Goal: Task Accomplishment & Management: Use online tool/utility

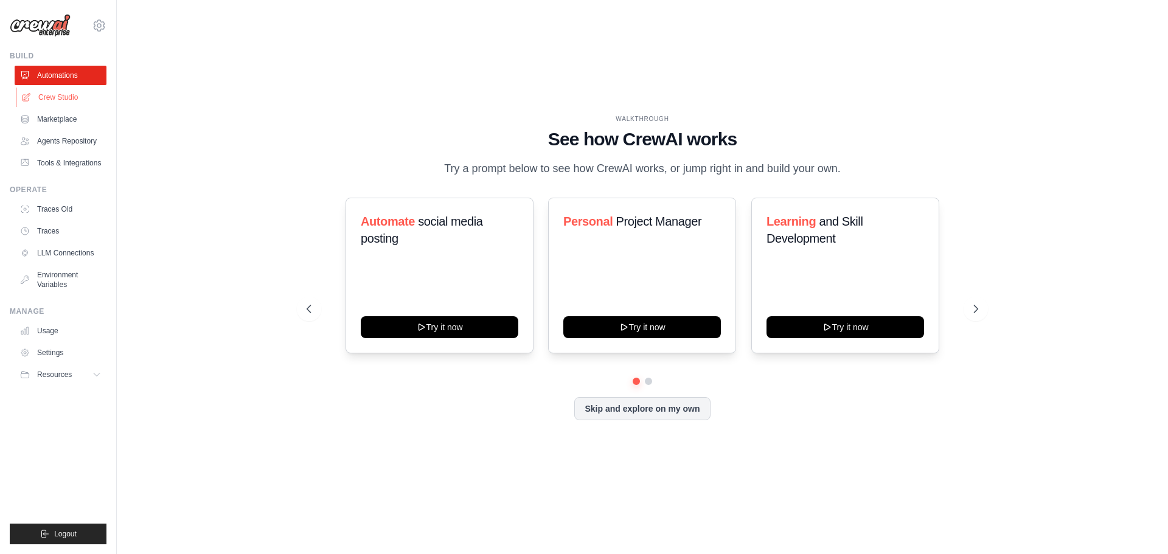
click at [64, 96] on link "Crew Studio" at bounding box center [62, 97] width 92 height 19
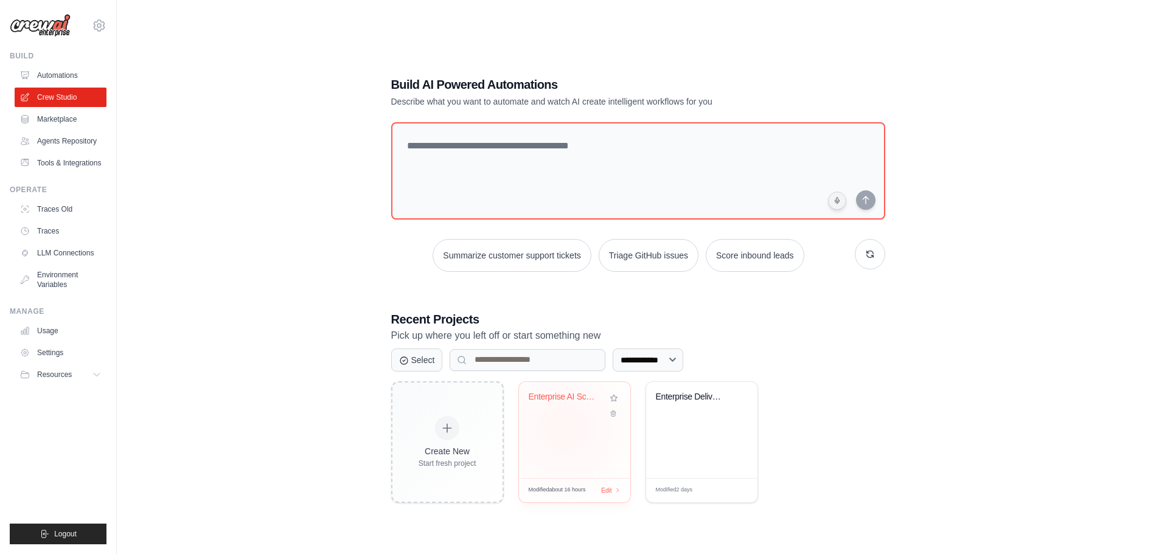
click at [564, 428] on div "Enterprise AI Scrum Team - Comprehe..." at bounding box center [574, 430] width 111 height 96
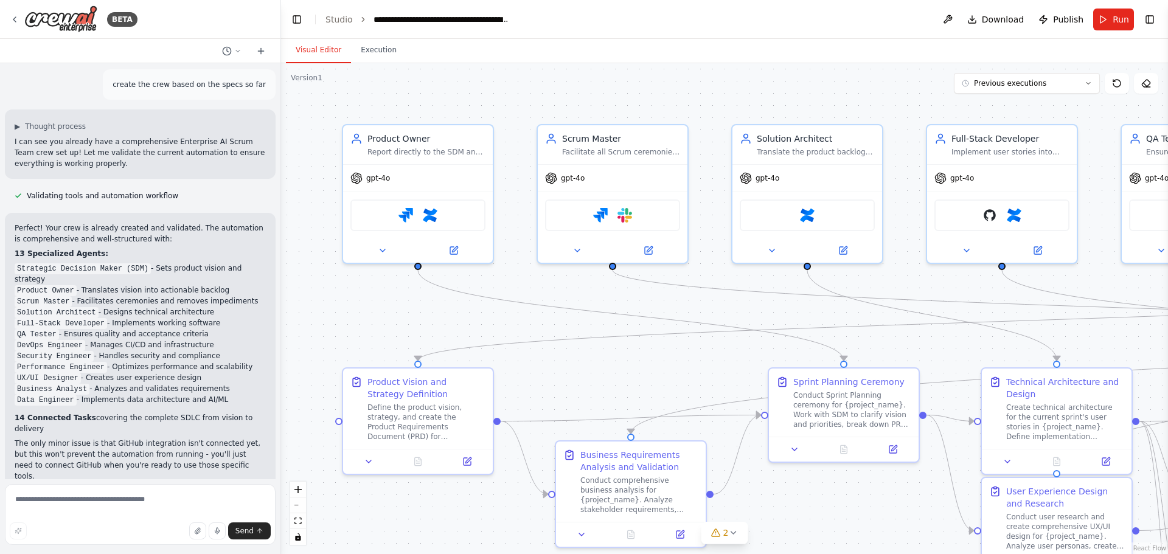
scroll to position [347, 0]
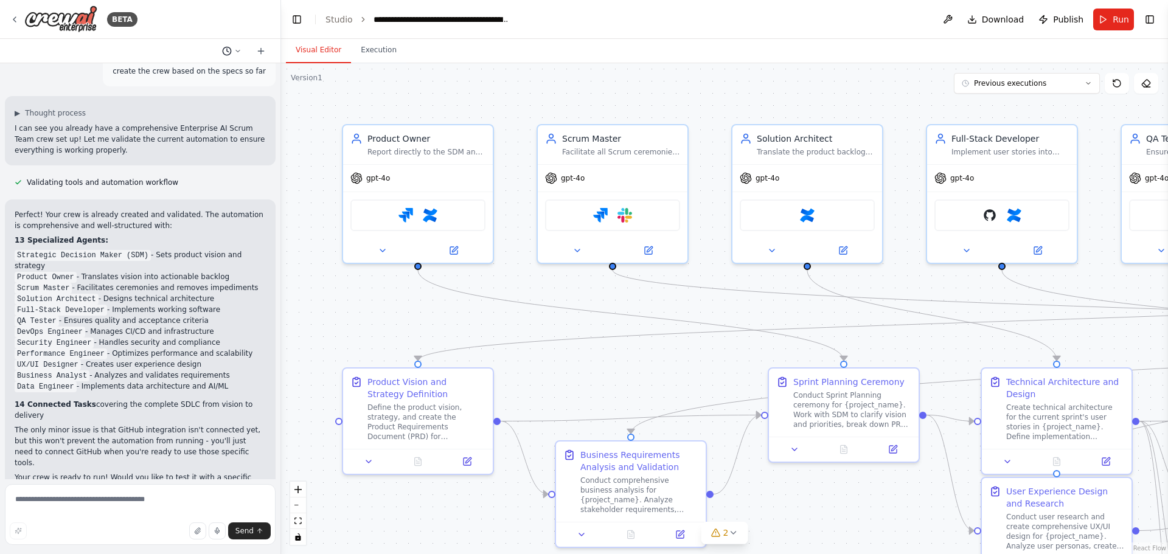
click at [238, 51] on icon at bounding box center [237, 50] width 7 height 7
click at [275, 276] on div at bounding box center [140, 277] width 281 height 554
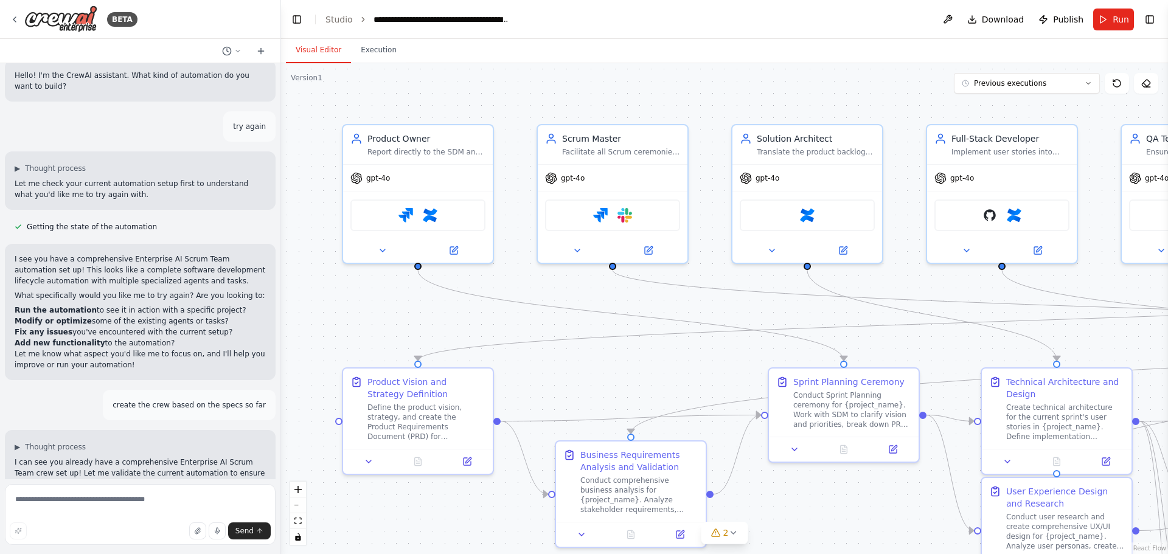
scroll to position [0, 0]
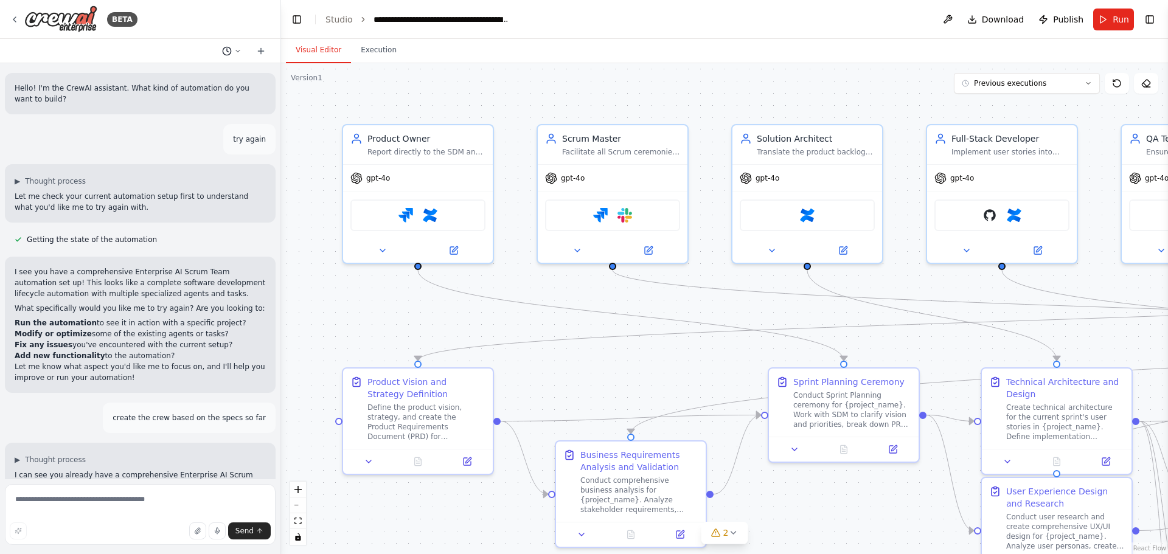
click at [236, 50] on icon at bounding box center [237, 50] width 7 height 7
click at [221, 117] on span "try again" at bounding box center [194, 115] width 109 height 10
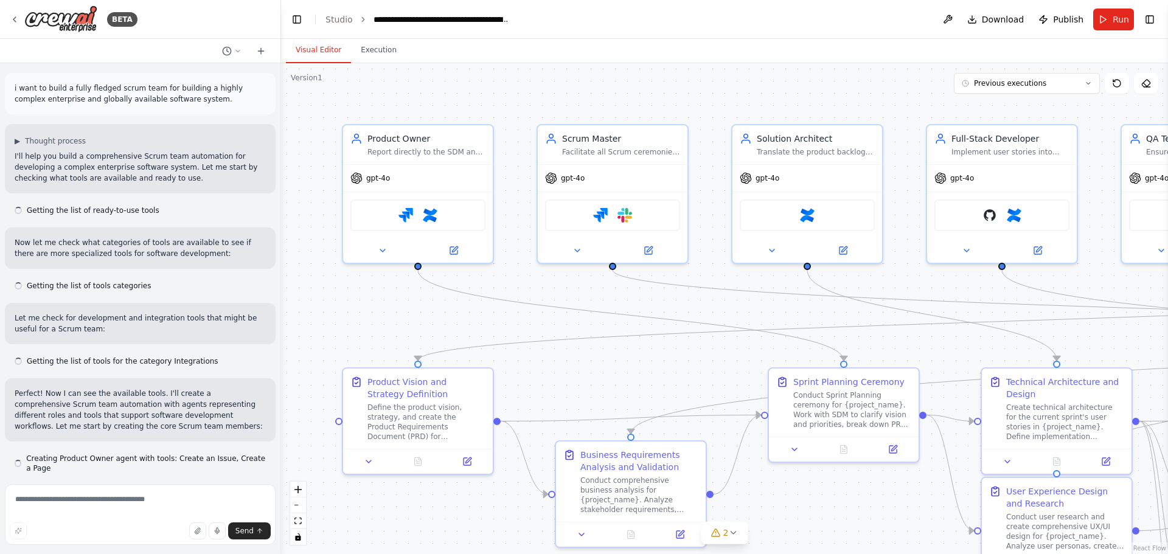
scroll to position [29198, 0]
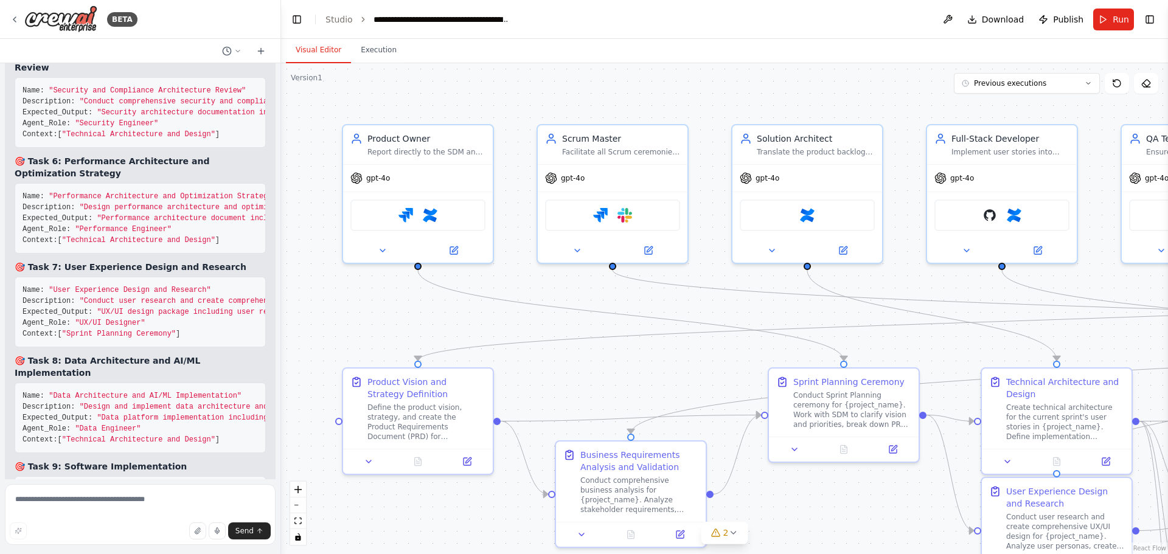
click at [277, 467] on div "BETA i want to build a fully fledged scrum team for building a highly complex e…" at bounding box center [584, 277] width 1168 height 554
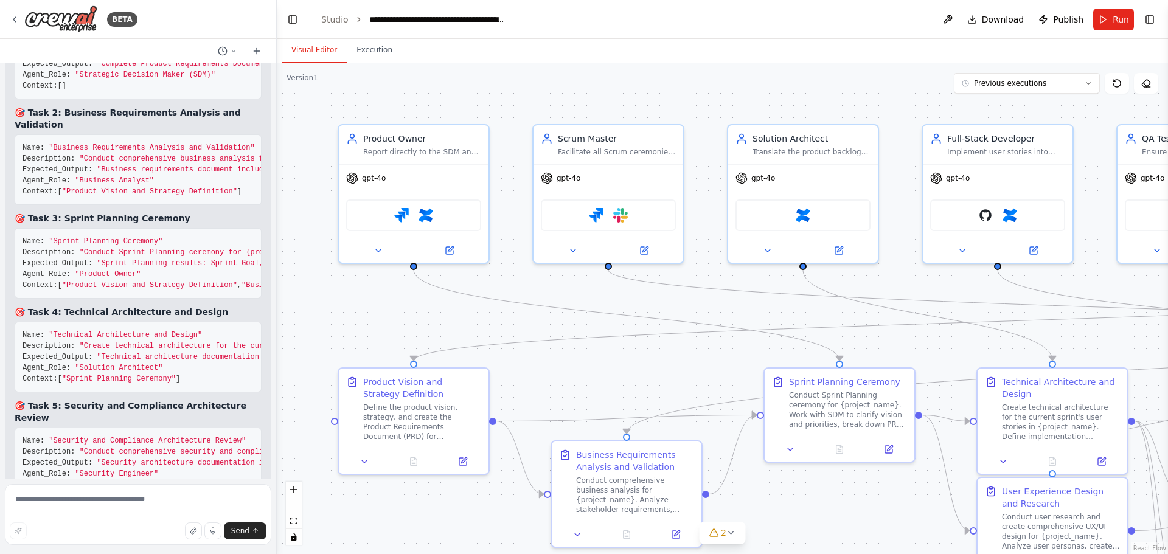
scroll to position [29438, 0]
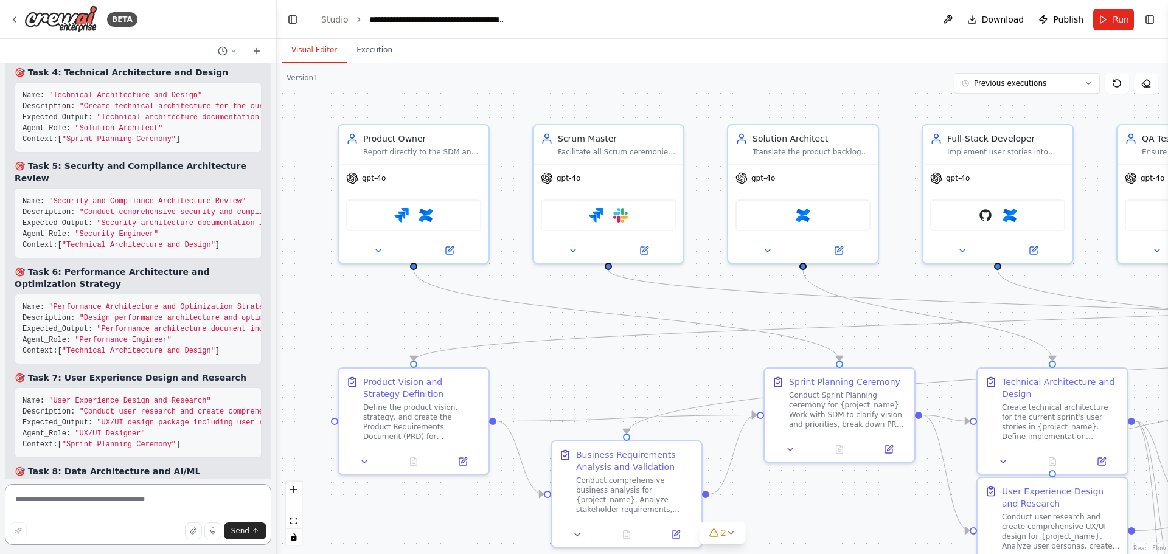
click at [123, 503] on textarea at bounding box center [138, 514] width 266 height 61
type textarea "*********"
click at [234, 46] on button at bounding box center [227, 51] width 29 height 15
click at [238, 75] on span "Yesterday 02:13 PM" at bounding box center [245, 76] width 51 height 10
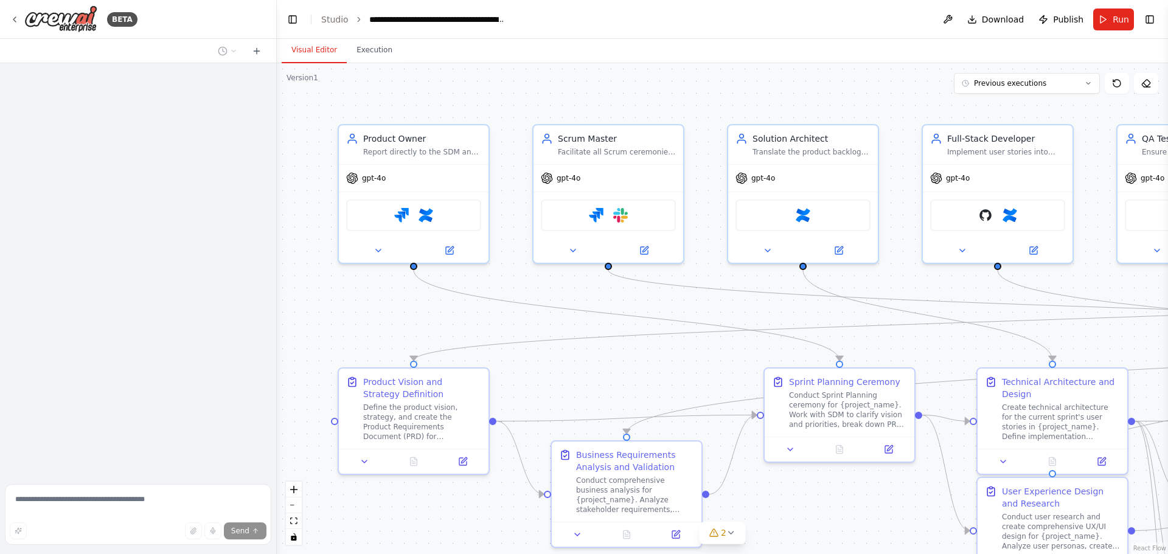
scroll to position [0, 0]
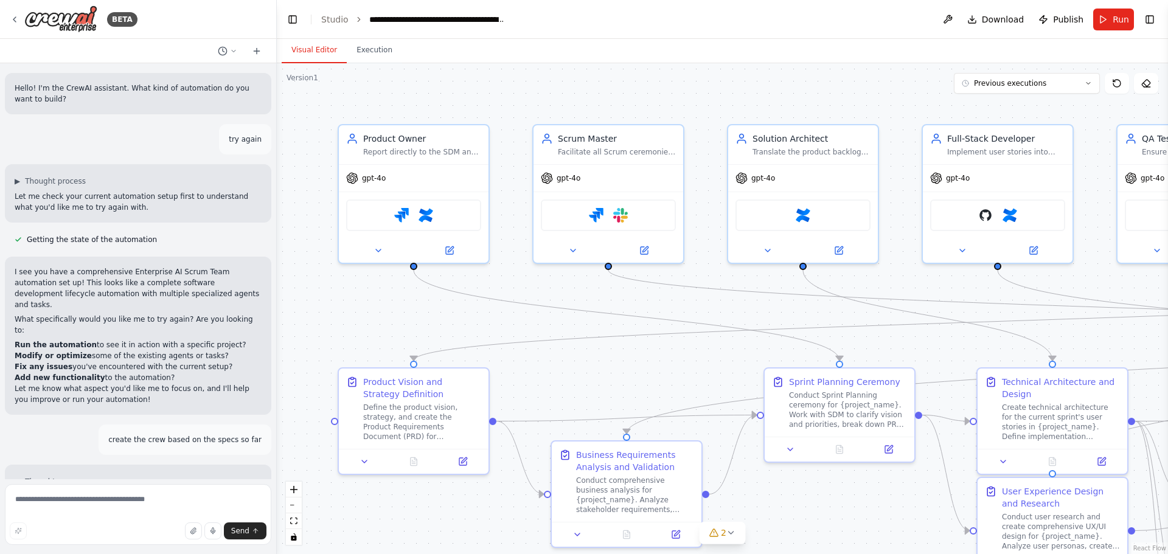
click at [73, 280] on p "I see you have a comprehensive Enterprise AI Scrum Team automation set up! This…" at bounding box center [138, 288] width 247 height 44
click at [73, 314] on p "What specifically would you like me to try again? Are you looking to:" at bounding box center [138, 325] width 247 height 22
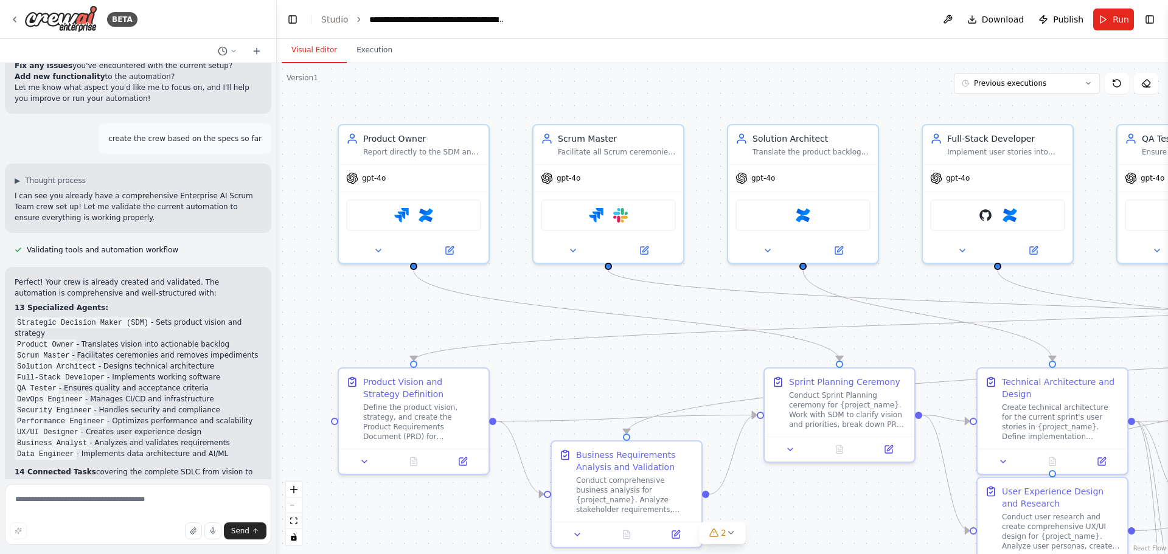
scroll to position [304, 0]
click at [113, 187] on p "I can see you already have a comprehensive Enterprise AI Scrum Team crew set up…" at bounding box center [138, 203] width 247 height 33
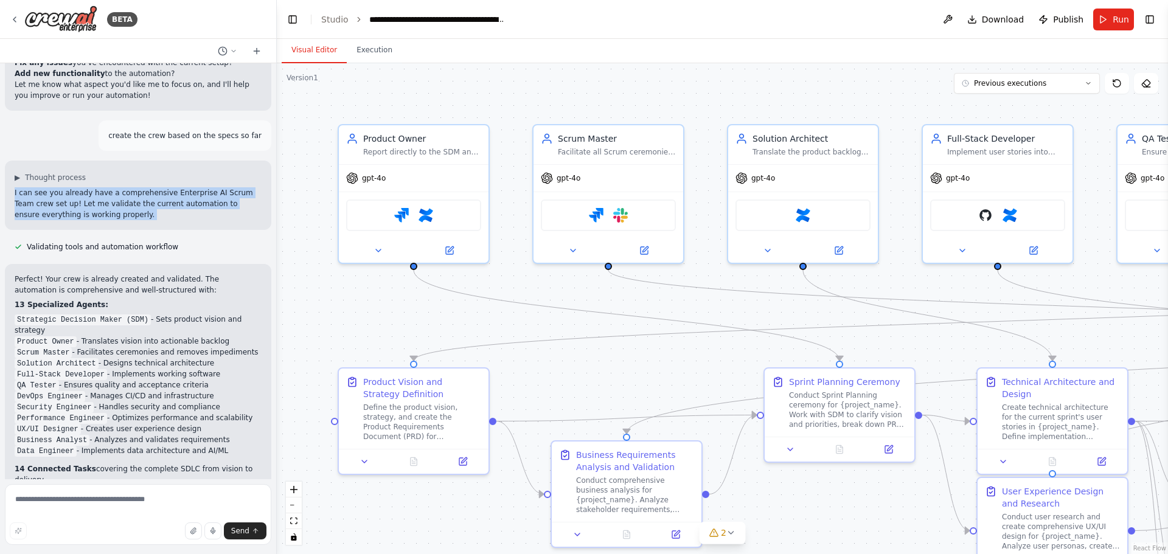
click at [113, 187] on p "I can see you already have a comprehensive Enterprise AI Scrum Team crew set up…" at bounding box center [138, 203] width 247 height 33
click at [52, 191] on p "I can see you already have a comprehensive Enterprise AI Scrum Team crew set up…" at bounding box center [138, 203] width 247 height 33
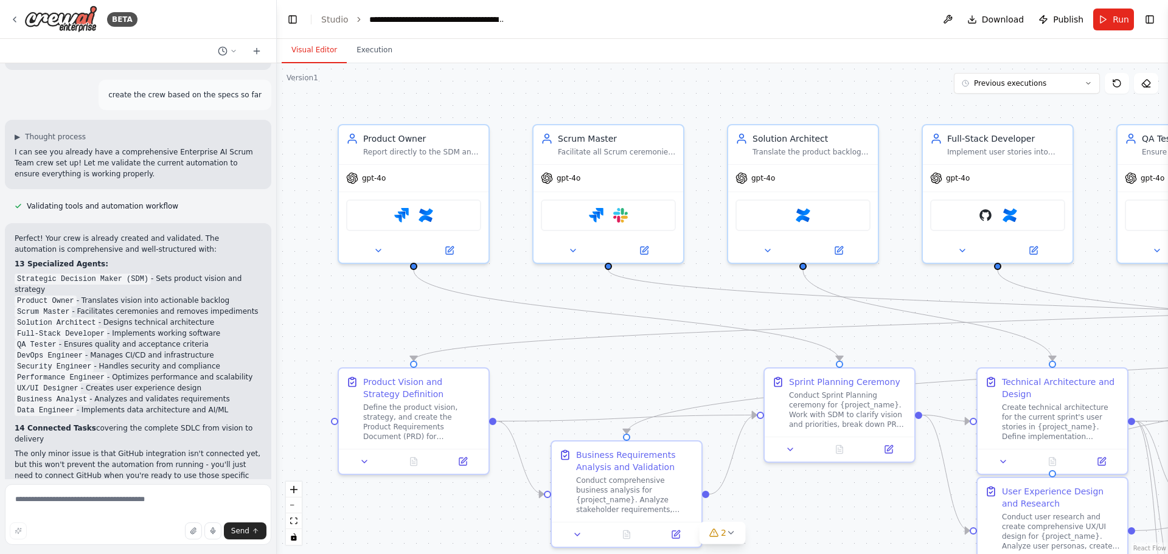
scroll to position [347, 0]
drag, startPoint x: 103, startPoint y: 207, endPoint x: 101, endPoint y: 242, distance: 35.3
click at [100, 231] on p "Perfect! Your crew is already created and validated. The automation is comprehe…" at bounding box center [138, 242] width 247 height 22
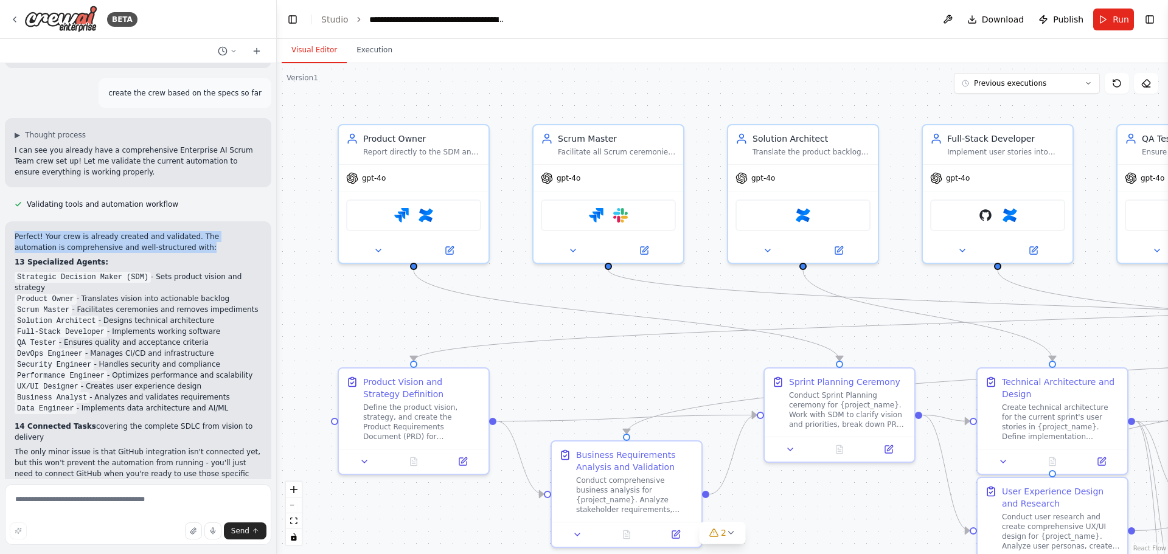
click at [111, 231] on p "Perfect! Your crew is already created and validated. The automation is comprehe…" at bounding box center [138, 242] width 247 height 22
click at [229, 49] on button at bounding box center [227, 51] width 29 height 15
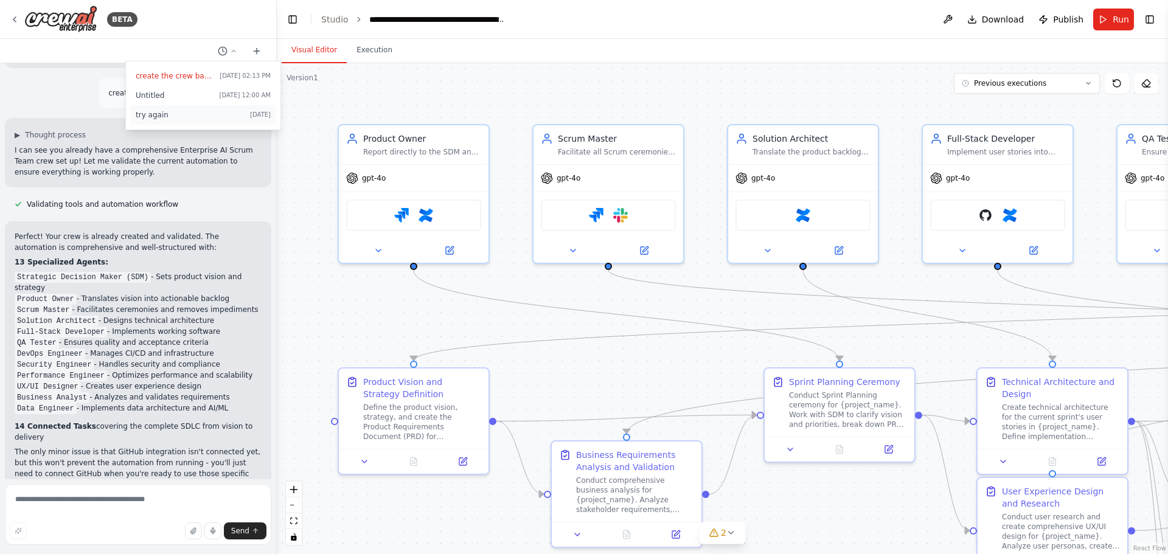
click at [169, 115] on span "try again" at bounding box center [190, 115] width 109 height 10
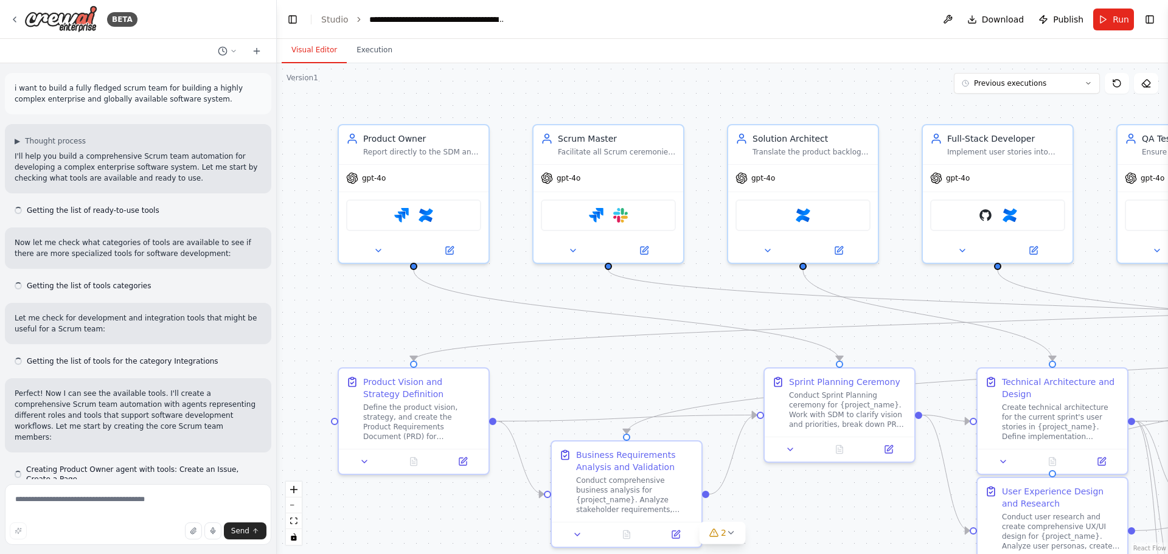
scroll to position [29438, 0]
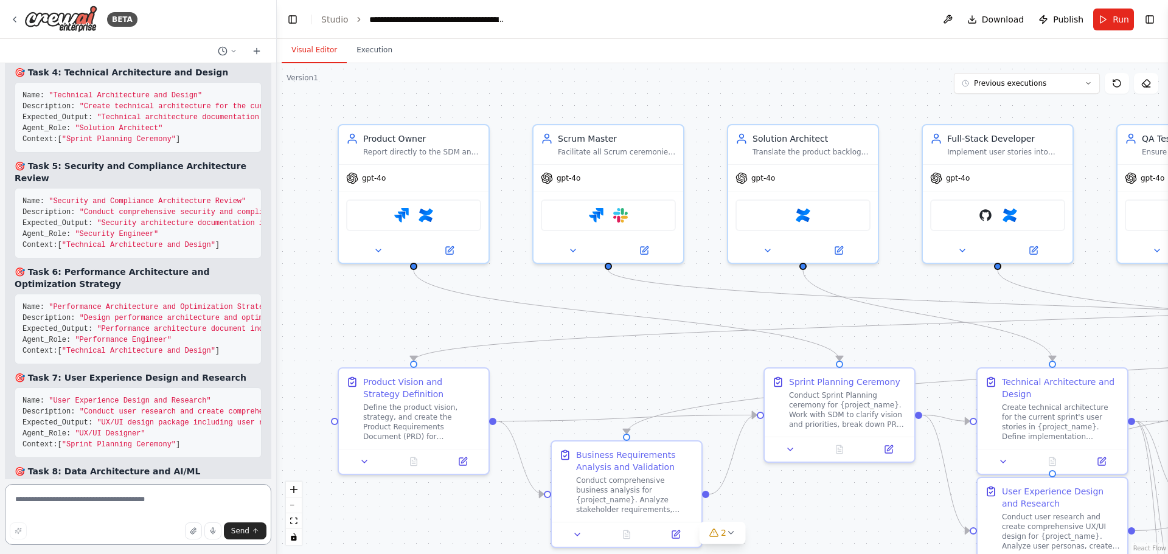
click at [193, 497] on textarea at bounding box center [138, 514] width 266 height 61
type textarea "**********"
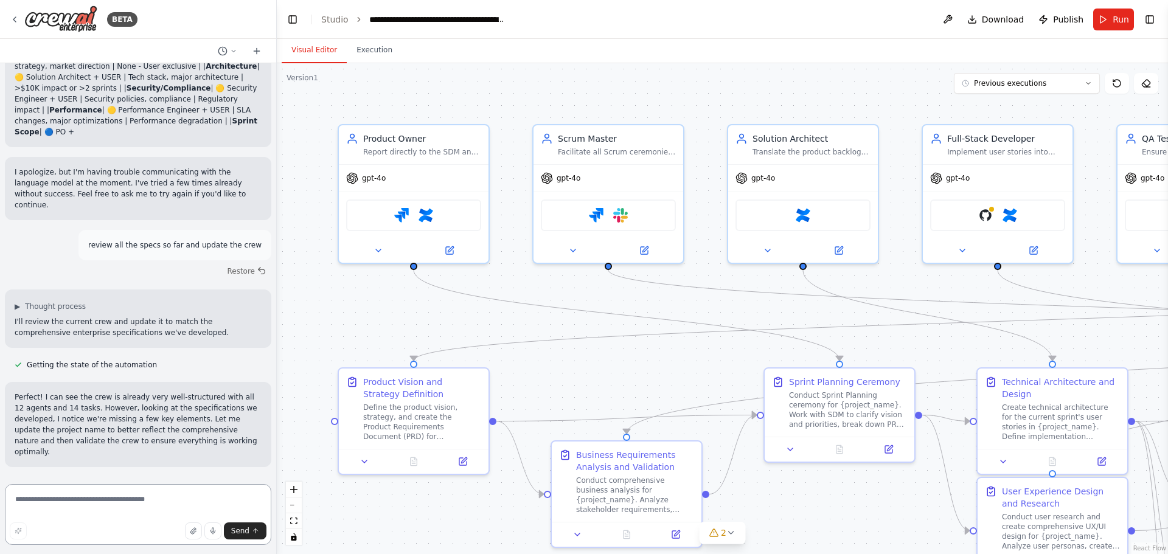
scroll to position [30585, 0]
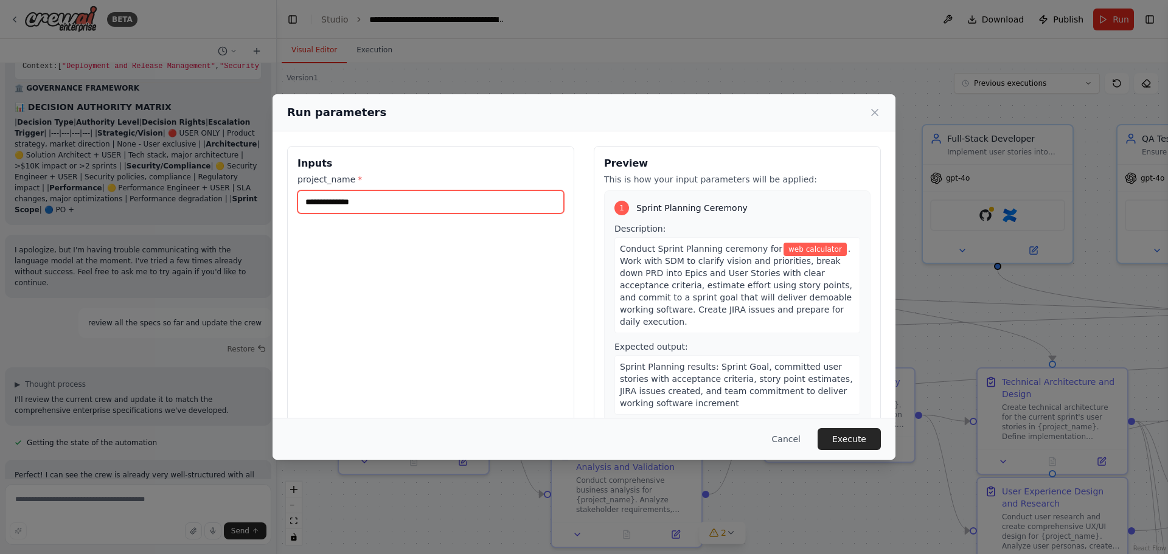
click at [349, 203] on input "**********" at bounding box center [430, 201] width 266 height 23
click at [404, 206] on input "**********" at bounding box center [430, 201] width 266 height 23
click at [676, 269] on span ". Work with SDM to clarify vision and priorities, break down PRD into Epics and…" at bounding box center [736, 285] width 232 height 83
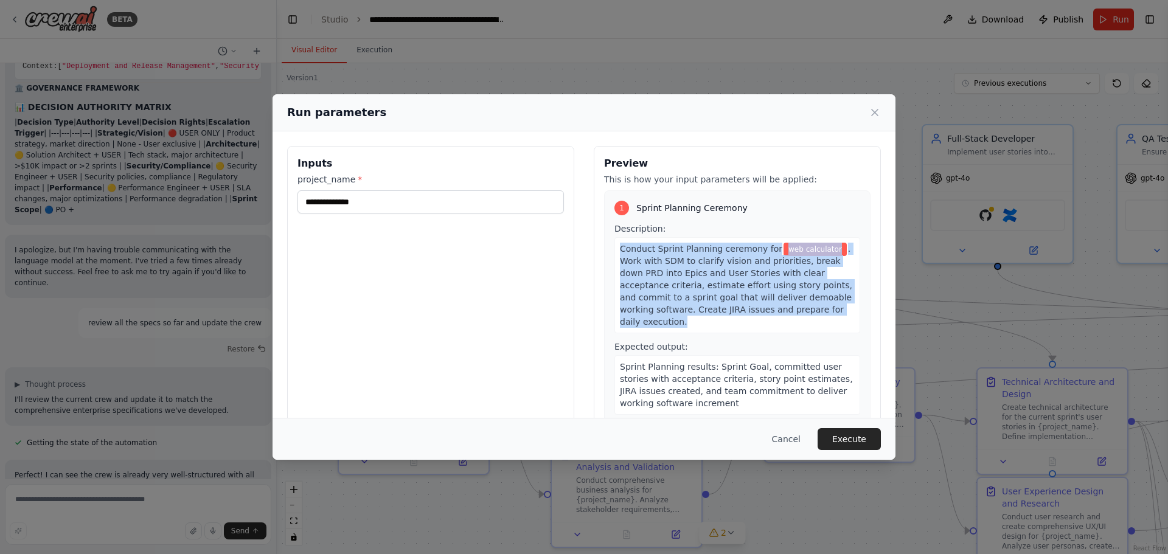
click at [676, 269] on span ". Work with SDM to clarify vision and priorities, break down PRD into Epics and…" at bounding box center [736, 285] width 232 height 83
click at [718, 276] on span ". Work with SDM to clarify vision and priorities, break down PRD into Epics and…" at bounding box center [736, 285] width 232 height 83
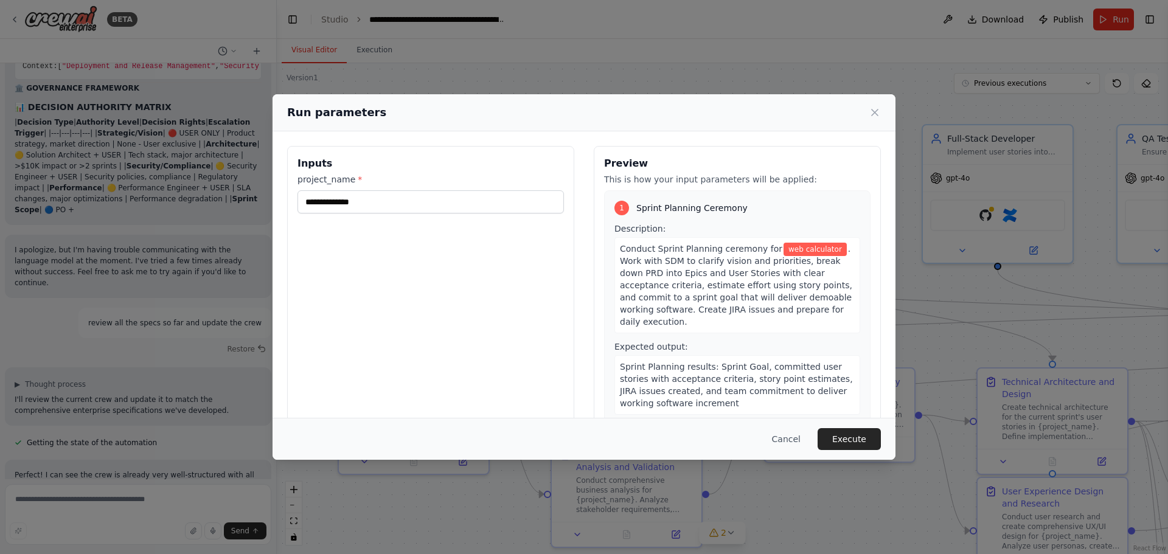
click at [744, 285] on span ". Work with SDM to clarify vision and priorities, break down PRD into Epics and…" at bounding box center [736, 285] width 232 height 83
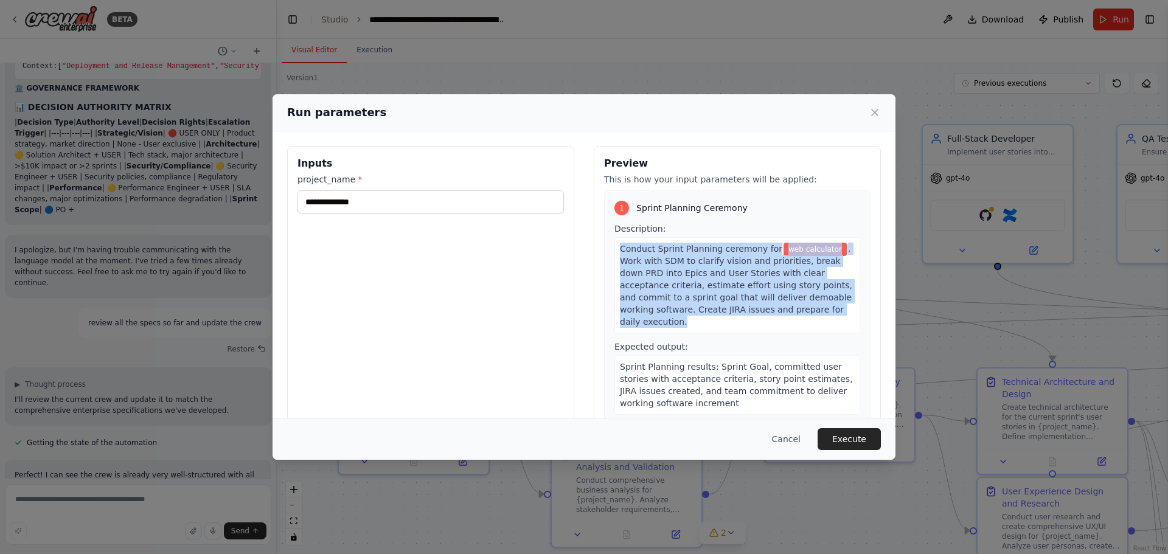
click at [744, 285] on span ". Work with SDM to clarify vision and priorities, break down PRD into Epics and…" at bounding box center [736, 285] width 232 height 83
click at [706, 287] on span ". Work with SDM to clarify vision and priorities, break down PRD into Epics and…" at bounding box center [736, 285] width 232 height 83
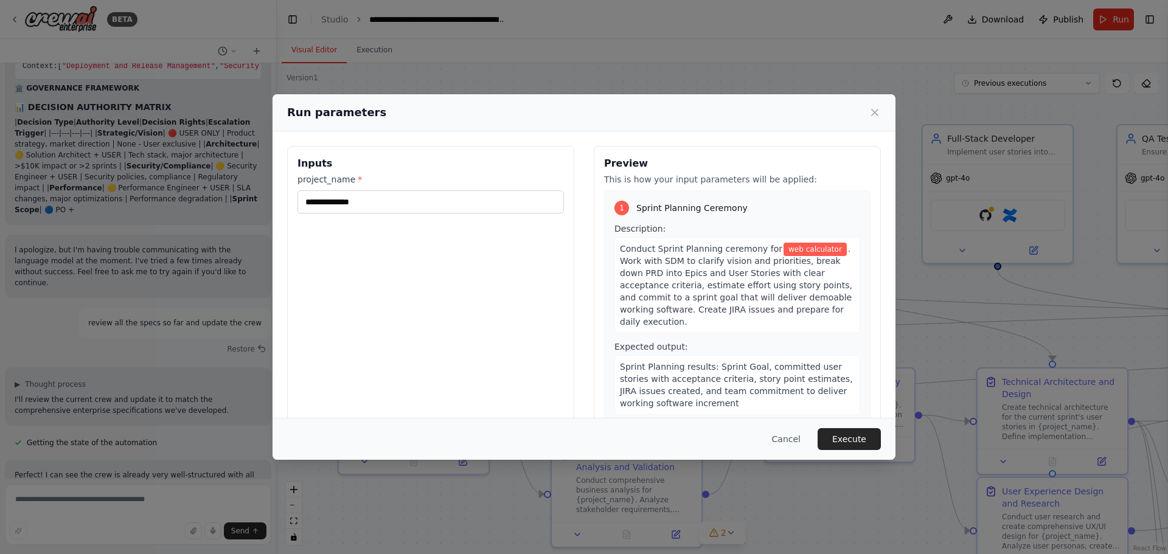
click at [662, 179] on p "This is how your input parameters will be applied:" at bounding box center [737, 179] width 266 height 12
click at [664, 264] on span ". Work with SDM to clarify vision and priorities, break down PRD into Epics and…" at bounding box center [736, 285] width 232 height 83
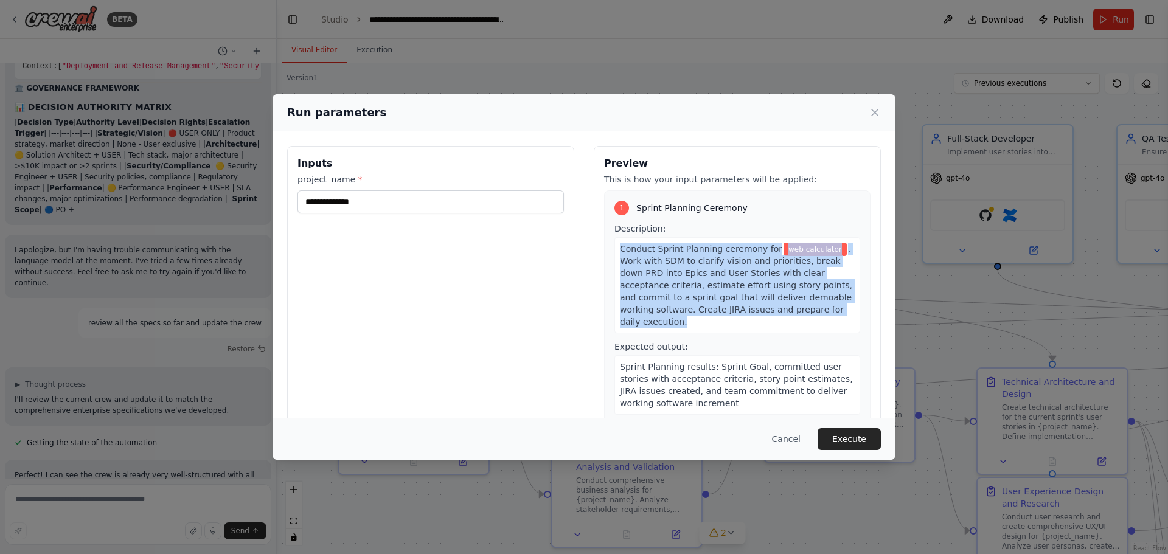
click at [664, 264] on span ". Work with SDM to clarify vision and priorities, break down PRD into Epics and…" at bounding box center [736, 285] width 232 height 83
click at [711, 273] on span ". Work with SDM to clarify vision and priorities, break down PRD into Epics and…" at bounding box center [736, 285] width 232 height 83
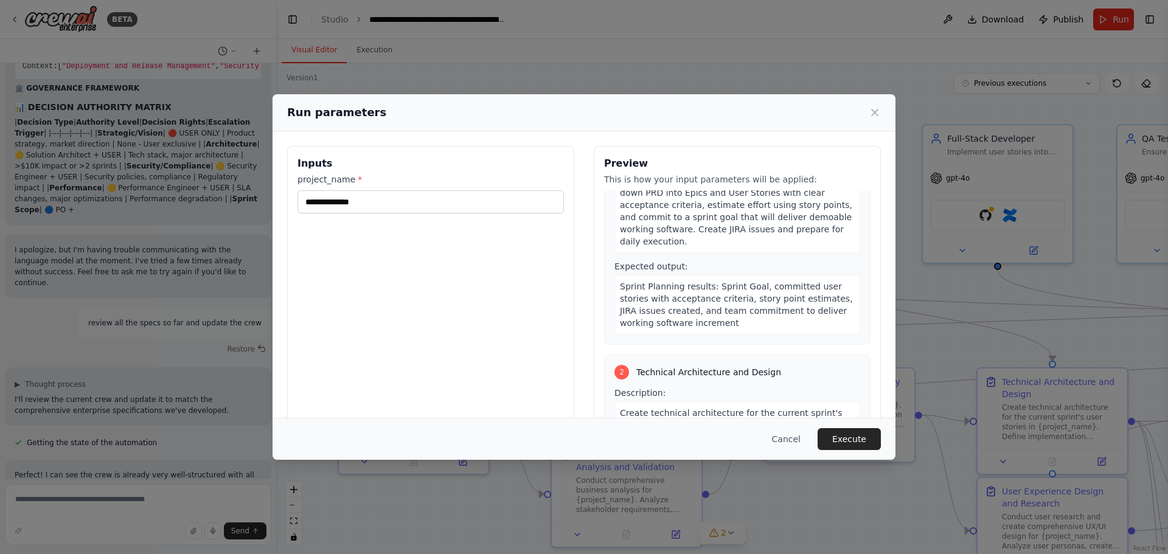
scroll to position [85, 0]
drag, startPoint x: 696, startPoint y: 290, endPoint x: 696, endPoint y: 313, distance: 23.1
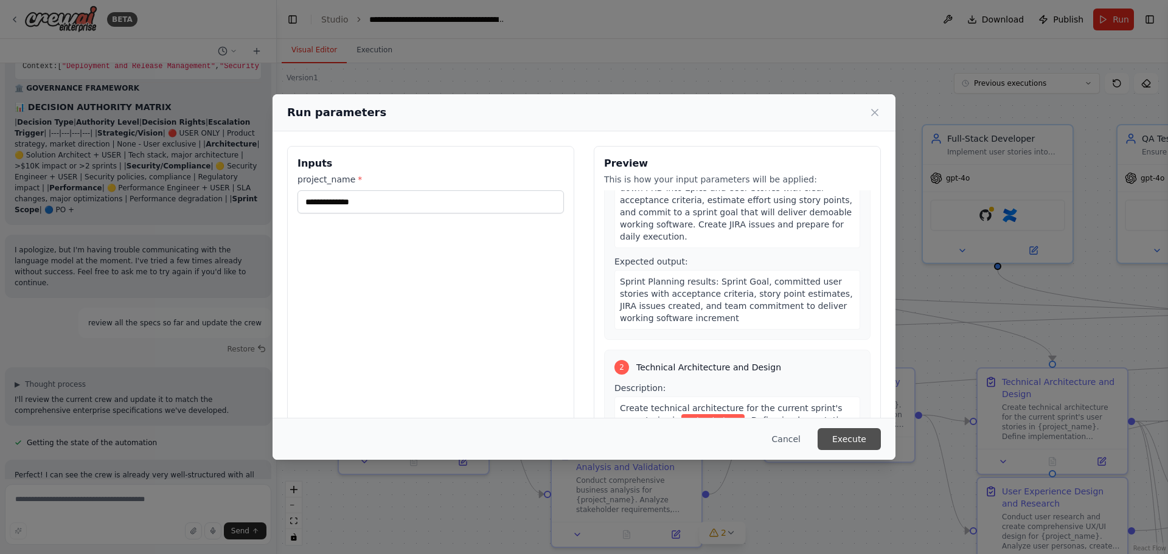
click at [841, 435] on button "Execute" at bounding box center [849, 439] width 63 height 22
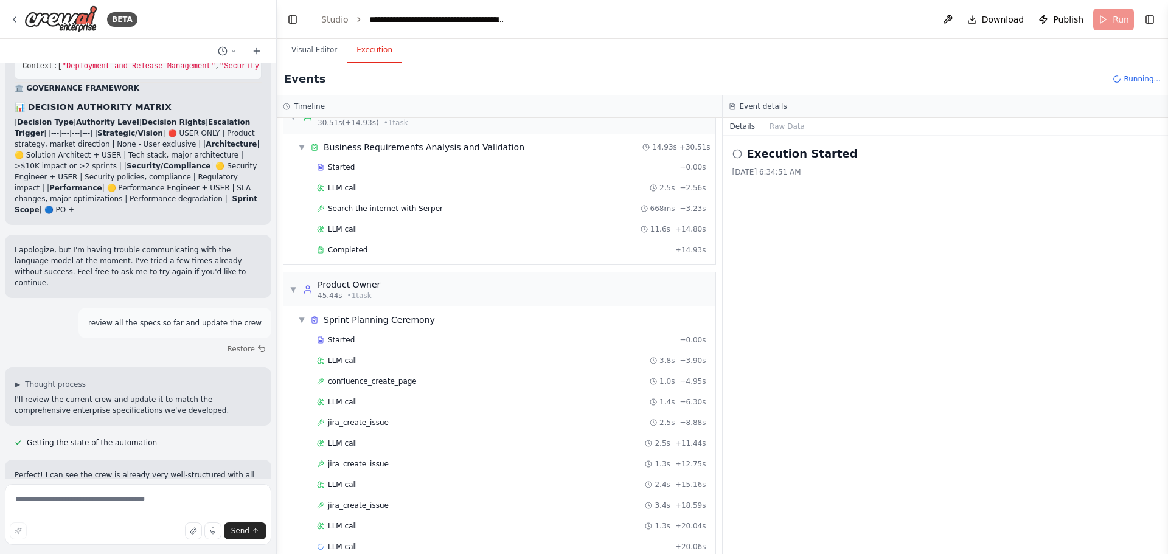
scroll to position [239, 0]
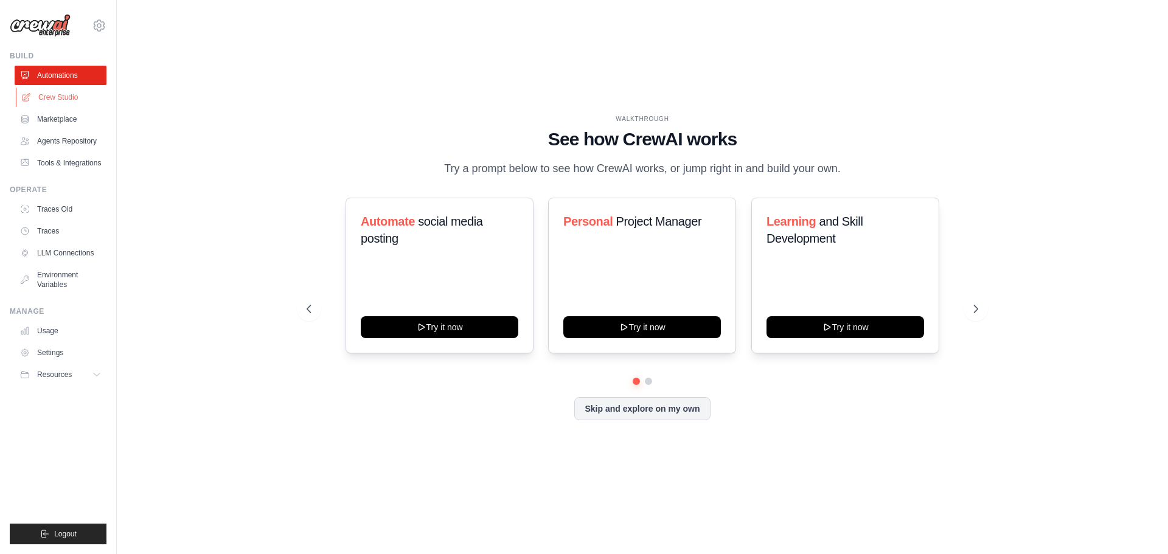
click at [55, 100] on link "Crew Studio" at bounding box center [62, 97] width 92 height 19
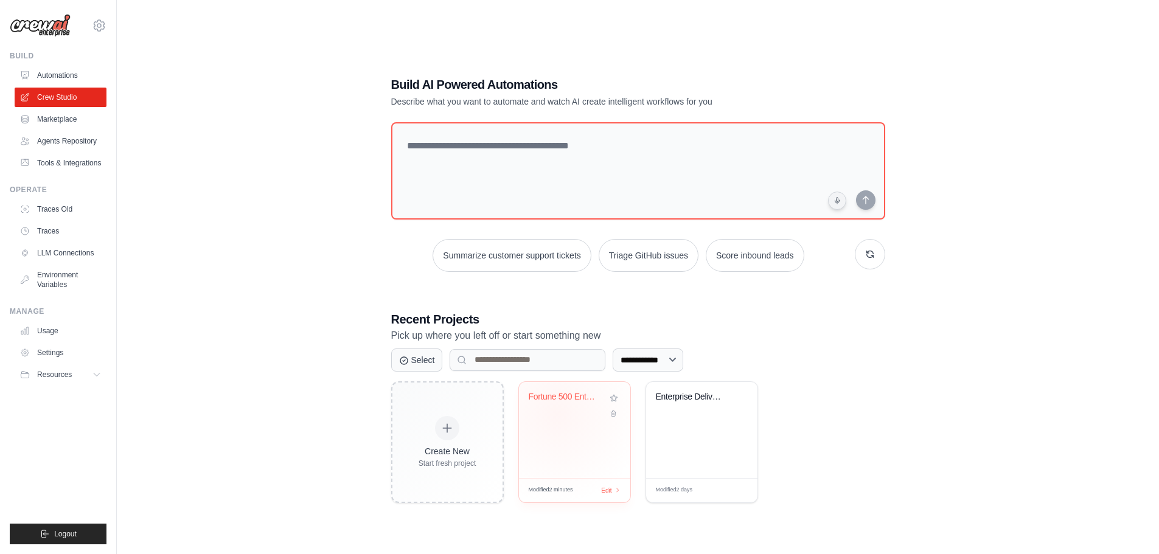
drag, startPoint x: 556, startPoint y: 412, endPoint x: 566, endPoint y: 413, distance: 10.4
click at [556, 412] on div "Fortune 500 Enterprise AI Scrum Tea..." at bounding box center [575, 406] width 92 height 28
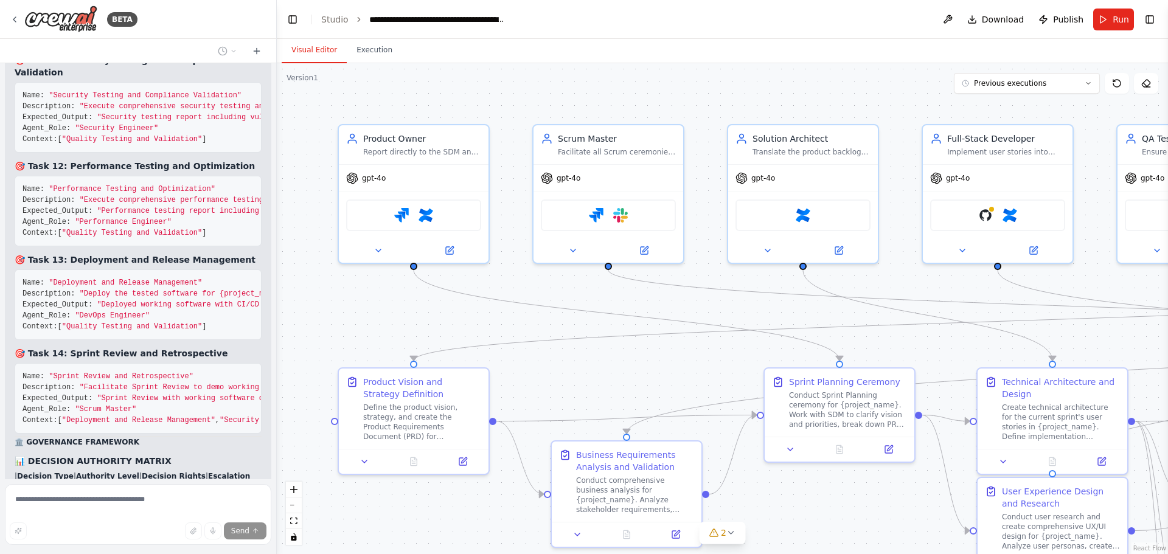
scroll to position [30172, 0]
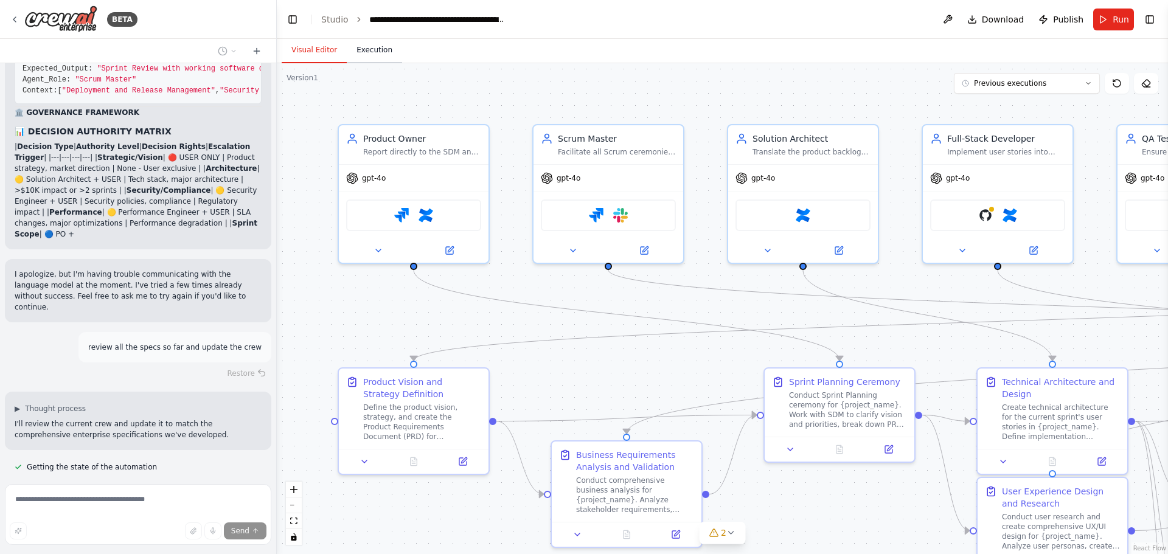
click at [377, 50] on button "Execution" at bounding box center [374, 51] width 55 height 26
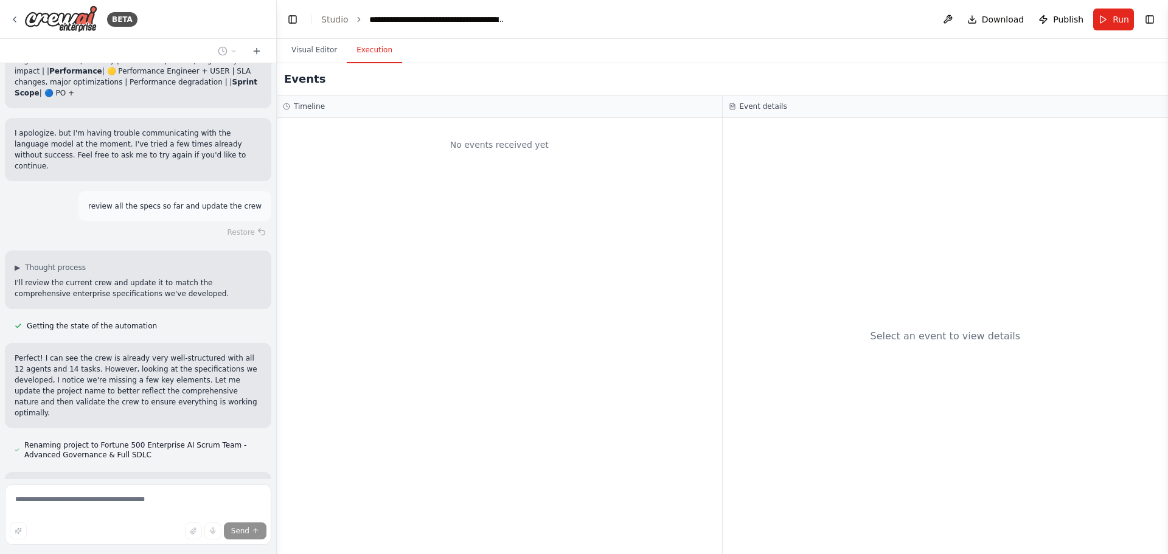
scroll to position [30624, 0]
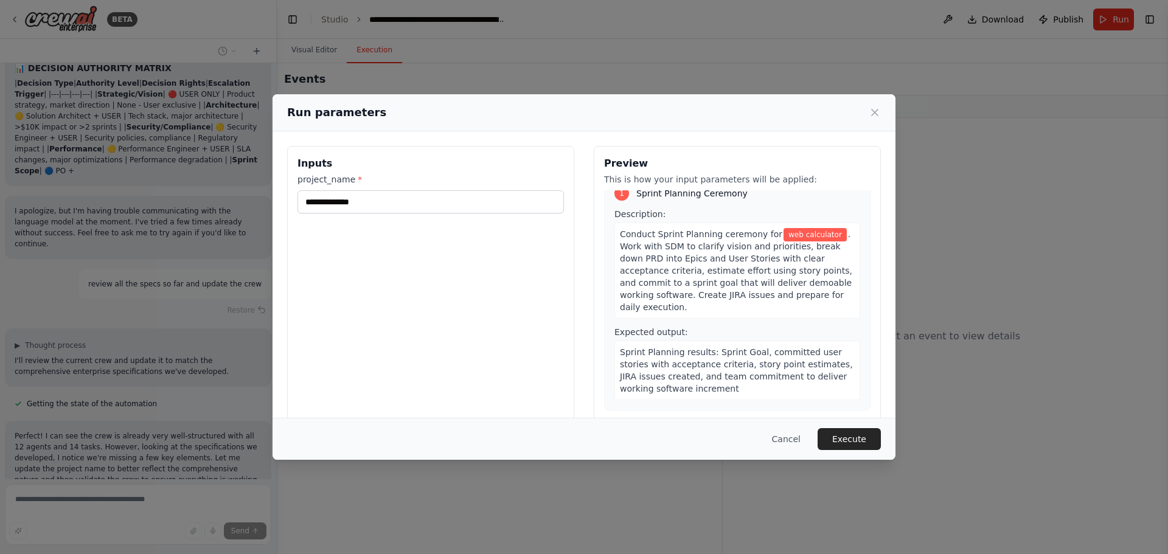
scroll to position [0, 0]
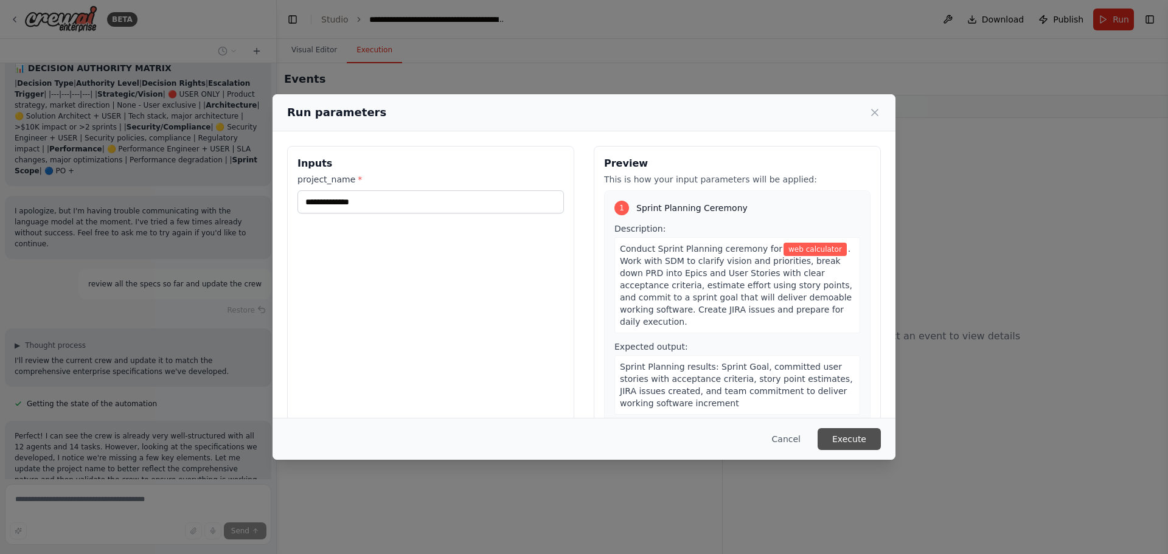
click at [842, 440] on button "Execute" at bounding box center [849, 439] width 63 height 22
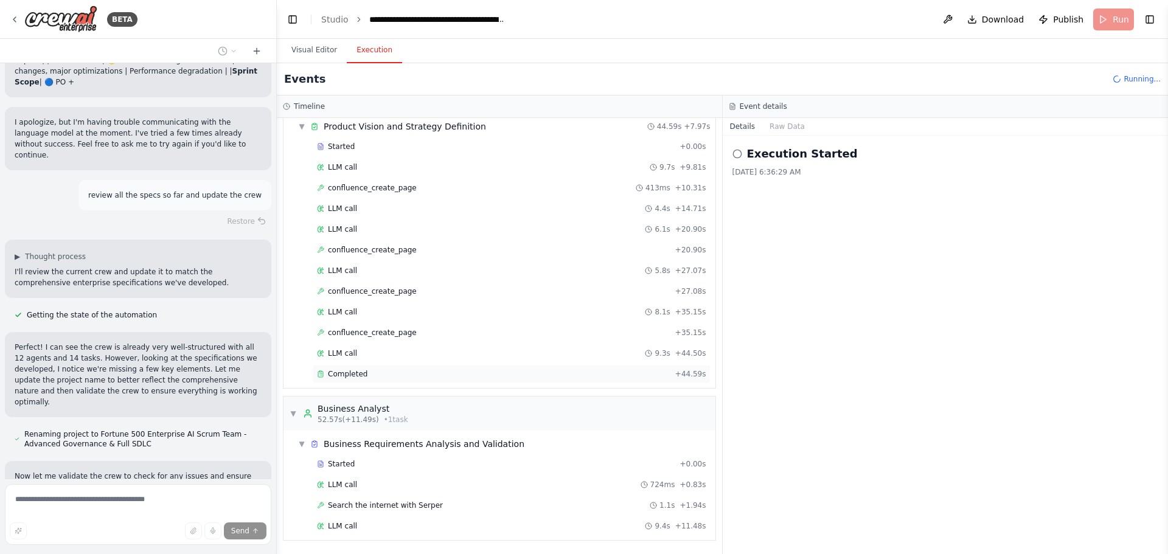
scroll to position [177, 0]
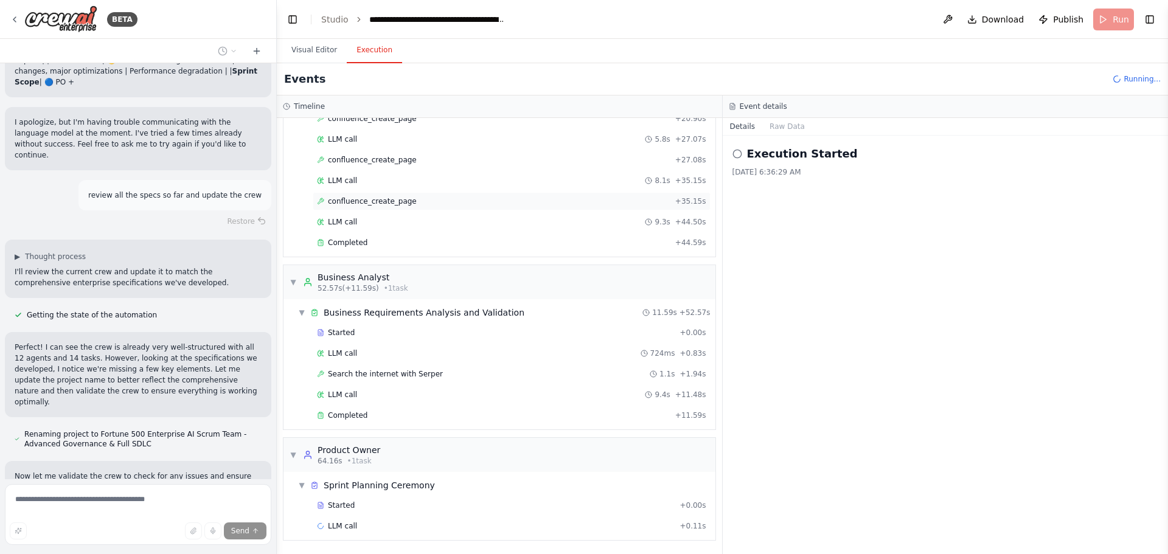
click at [374, 202] on span "confluence_create_page" at bounding box center [372, 201] width 89 height 10
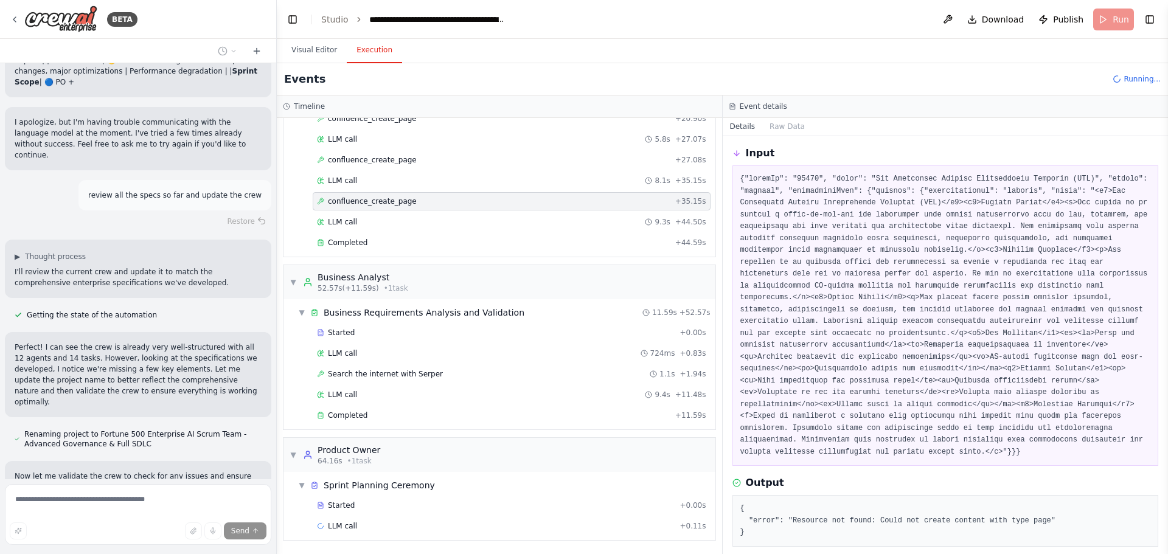
scroll to position [55, 0]
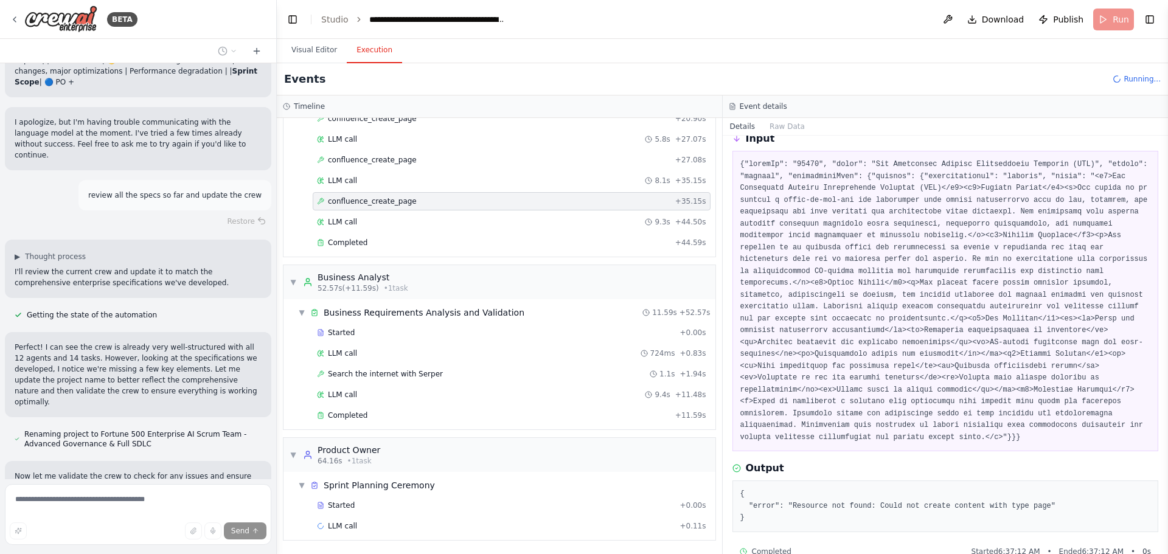
click at [837, 176] on pre at bounding box center [945, 301] width 411 height 285
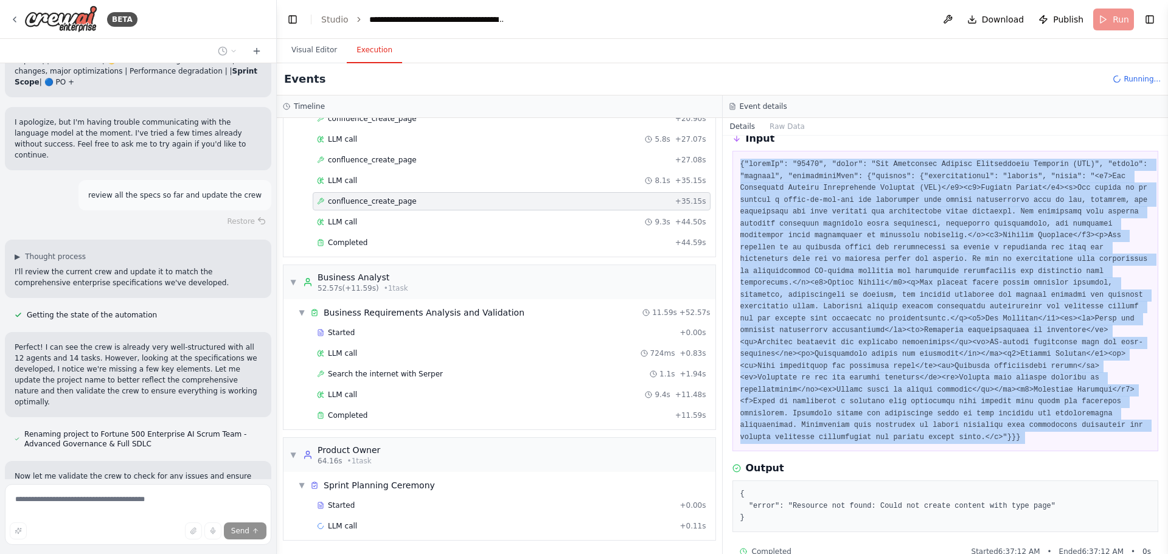
click at [837, 176] on pre at bounding box center [945, 301] width 411 height 285
click at [812, 188] on pre at bounding box center [945, 301] width 411 height 285
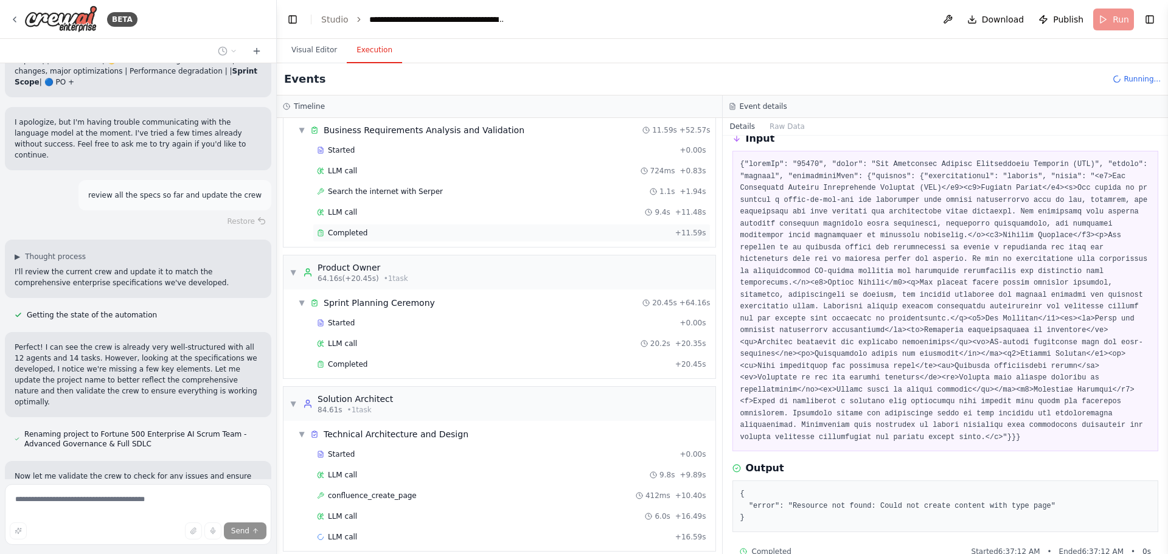
scroll to position [370, 0]
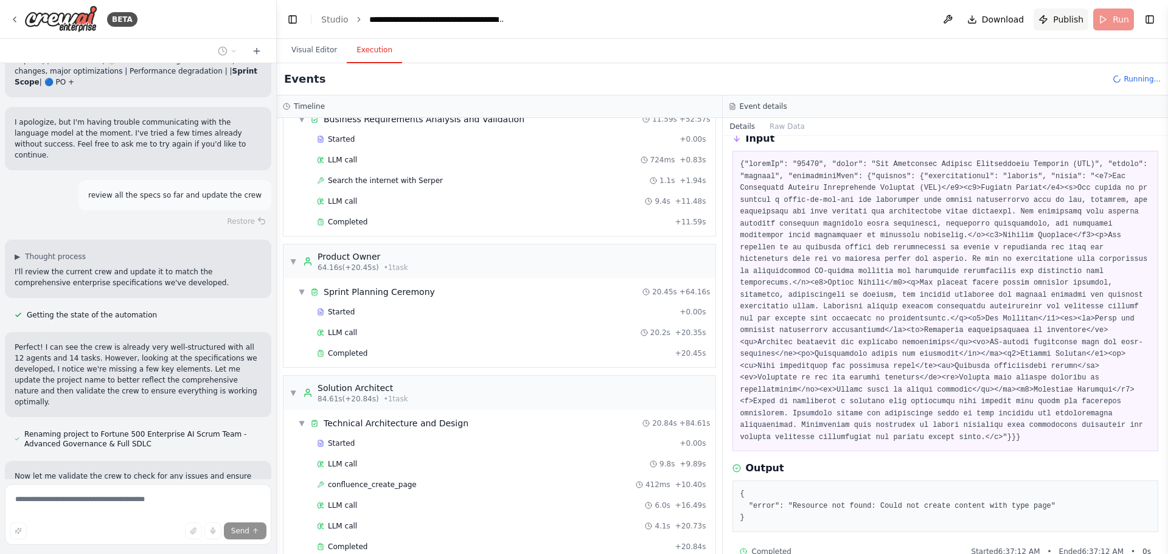
click at [1061, 17] on span "Publish" at bounding box center [1068, 19] width 30 height 12
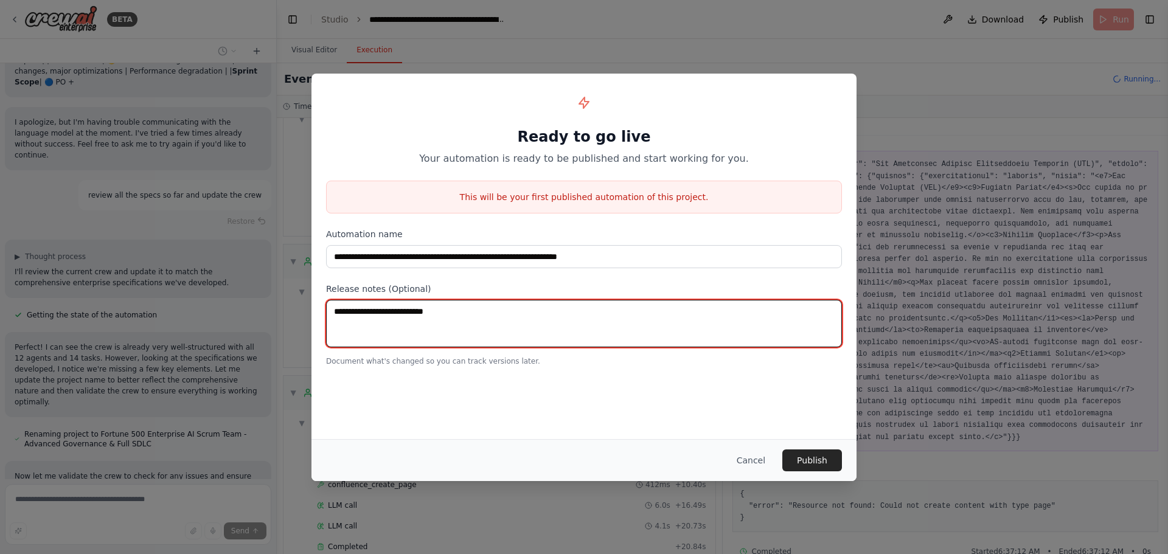
click at [493, 331] on textarea at bounding box center [584, 323] width 516 height 47
type textarea "**********"
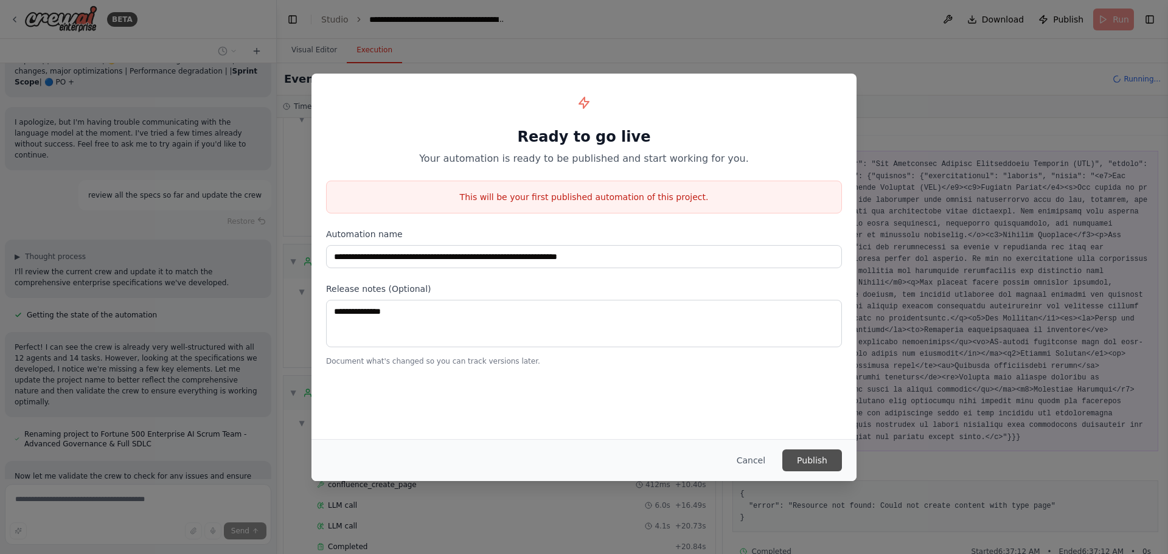
click at [812, 459] on button "Publish" at bounding box center [812, 461] width 60 height 22
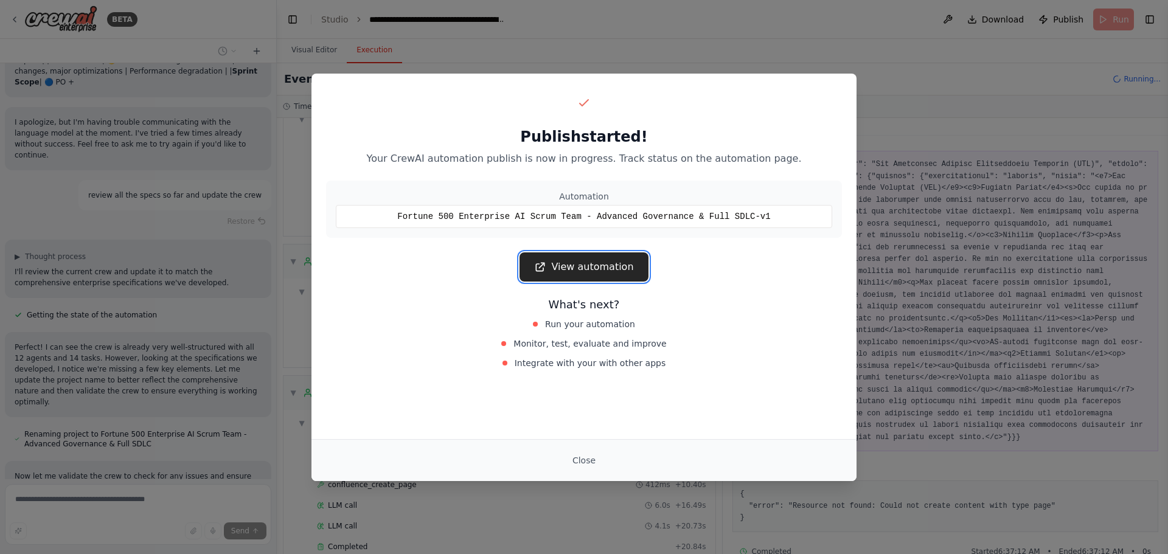
click at [595, 270] on link "View automation" at bounding box center [584, 266] width 128 height 29
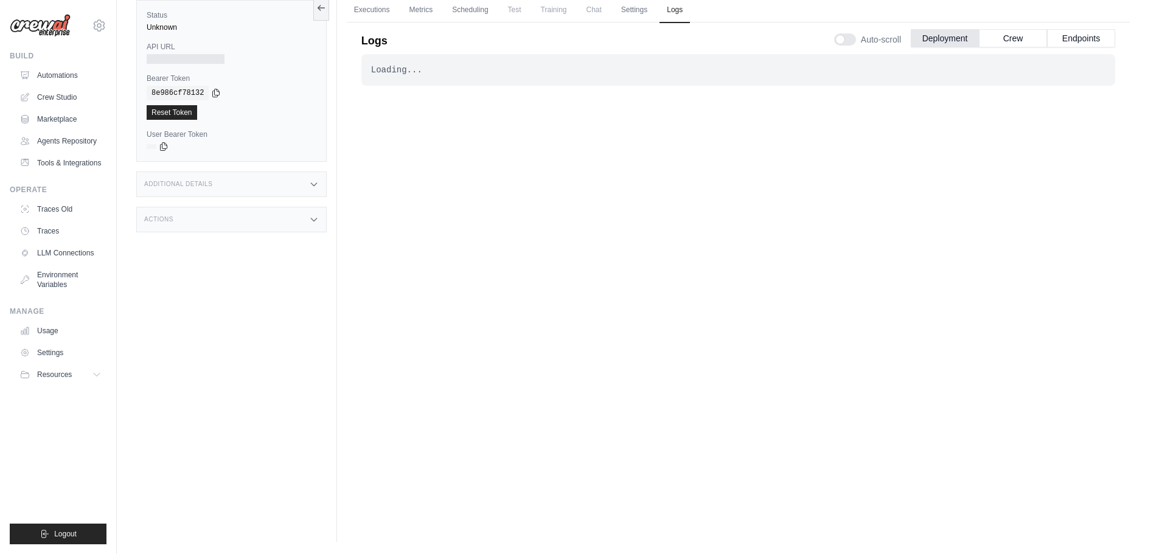
drag, startPoint x: 480, startPoint y: 176, endPoint x: 465, endPoint y: 182, distance: 15.6
click at [465, 182] on div "Loading... . . ." at bounding box center [738, 267] width 754 height 427
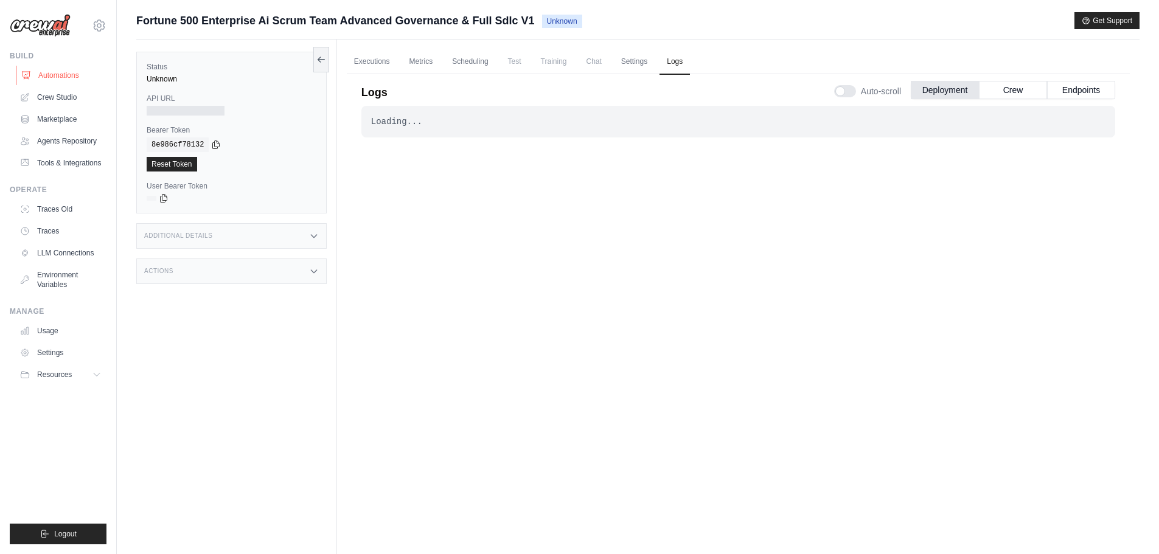
click at [64, 72] on link "Automations" at bounding box center [62, 75] width 92 height 19
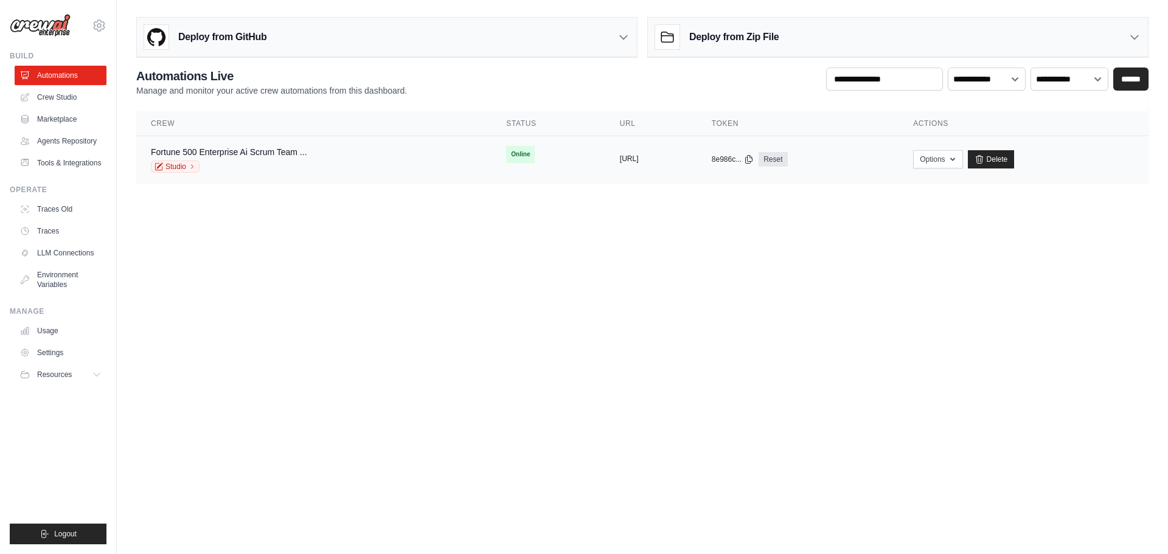
click at [620, 159] on button "[URL]" at bounding box center [629, 159] width 19 height 10
click at [529, 226] on body "[EMAIL_ADDRESS][DOMAIN_NAME] Settings Build Automations" at bounding box center [584, 277] width 1168 height 554
click at [962, 158] on button "Options" at bounding box center [937, 159] width 49 height 18
click at [939, 183] on link "Chat with this Crew" at bounding box center [895, 187] width 136 height 22
click at [66, 97] on link "Crew Studio" at bounding box center [62, 97] width 92 height 19
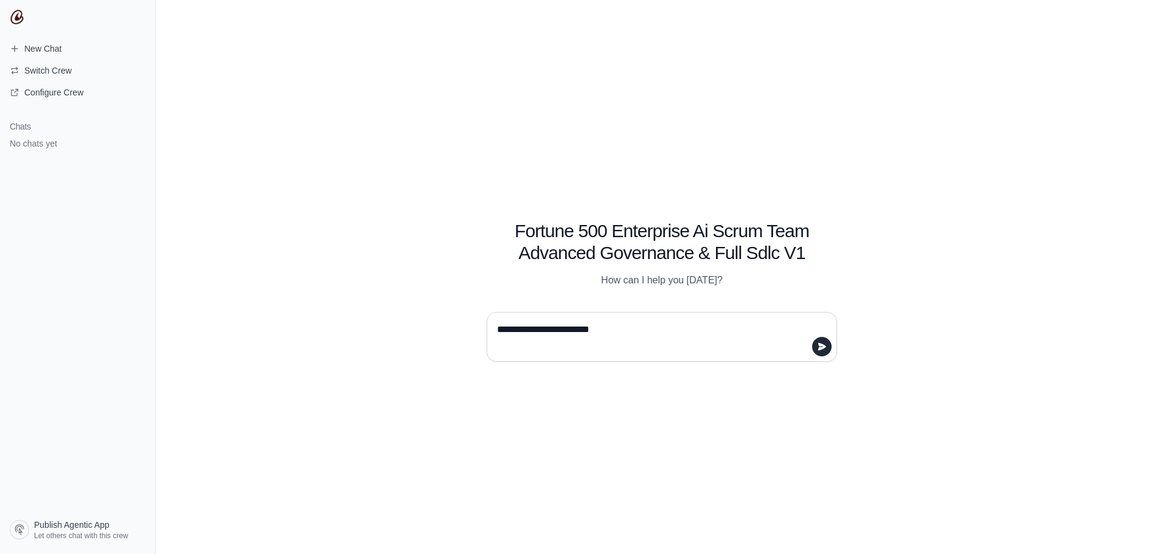
type textarea "**********"
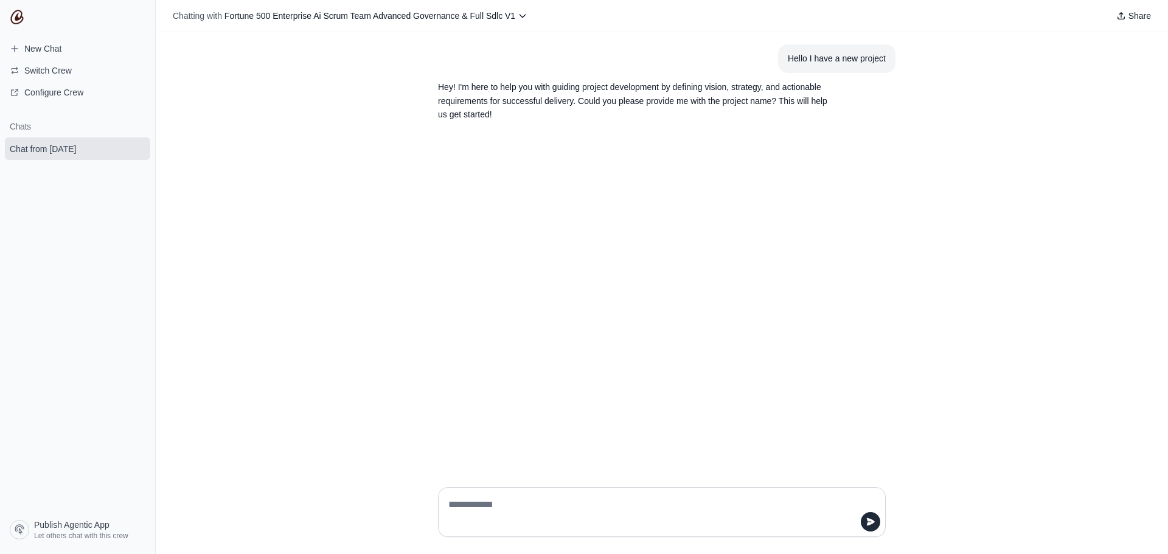
click at [504, 499] on textarea at bounding box center [658, 512] width 425 height 34
type textarea "**********"
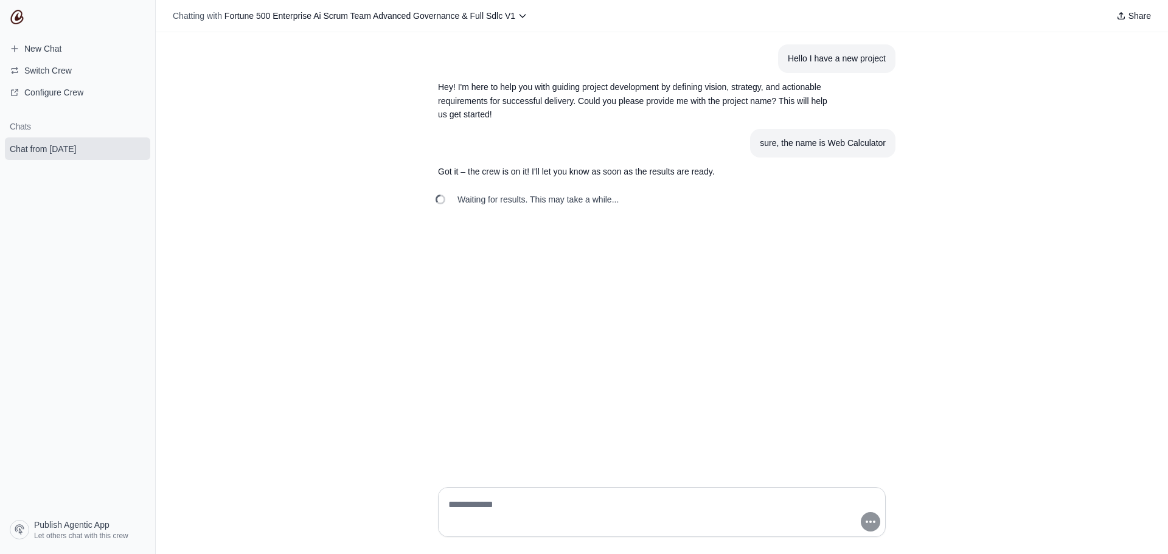
drag, startPoint x: 483, startPoint y: 506, endPoint x: 468, endPoint y: 508, distance: 15.3
click at [468, 508] on textarea at bounding box center [658, 512] width 425 height 34
click at [549, 509] on textarea at bounding box center [658, 512] width 425 height 34
drag, startPoint x: 549, startPoint y: 509, endPoint x: 490, endPoint y: 507, distance: 59.6
click at [490, 507] on textarea at bounding box center [658, 512] width 425 height 34
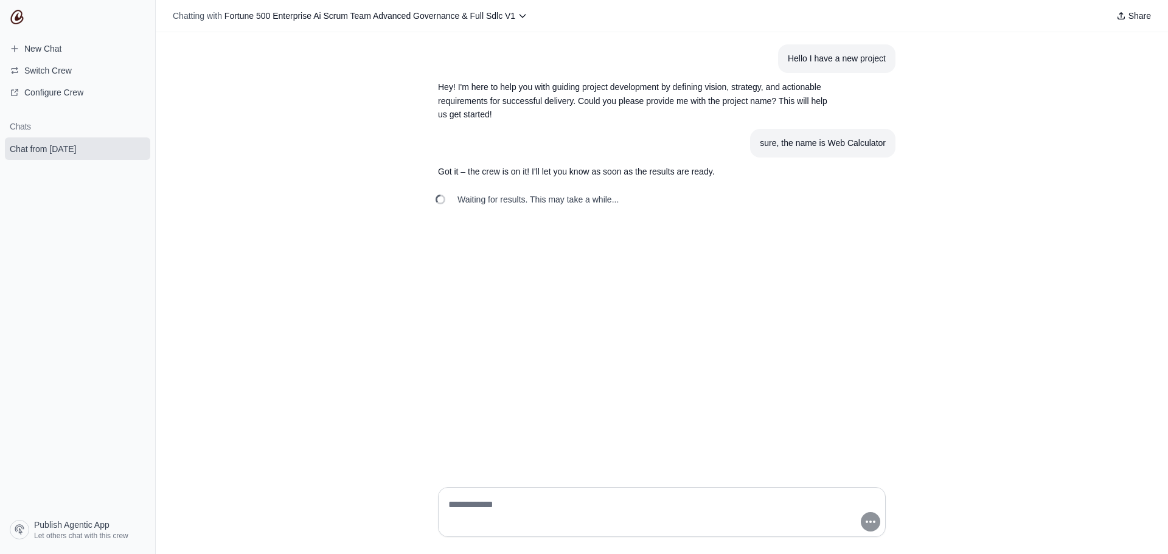
click at [494, 504] on textarea at bounding box center [658, 512] width 425 height 34
click at [493, 506] on textarea at bounding box center [658, 512] width 425 height 34
click at [577, 232] on div "Hello I have a new project Hey! I'm here to help you with guiding project devel…" at bounding box center [662, 254] width 1012 height 445
click at [492, 509] on textarea at bounding box center [658, 512] width 425 height 34
drag, startPoint x: 492, startPoint y: 509, endPoint x: 468, endPoint y: 509, distance: 23.7
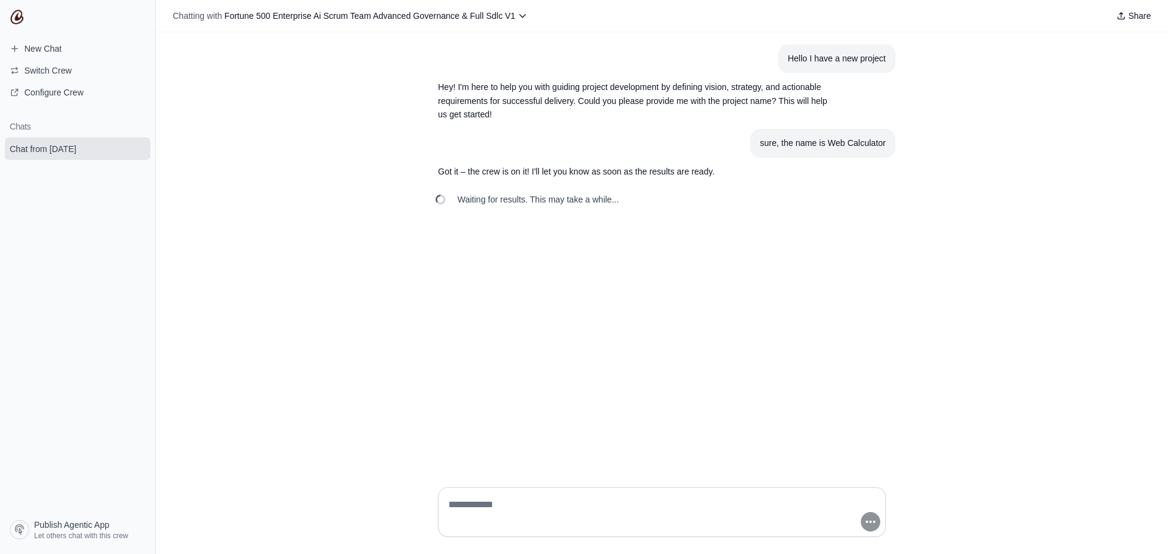
click at [468, 509] on textarea at bounding box center [658, 512] width 425 height 34
drag, startPoint x: 516, startPoint y: 507, endPoint x: 496, endPoint y: 507, distance: 19.5
click at [496, 507] on textarea at bounding box center [658, 512] width 425 height 34
drag, startPoint x: 499, startPoint y: 459, endPoint x: 489, endPoint y: 496, distance: 38.4
click at [489, 496] on textarea at bounding box center [658, 512] width 425 height 34
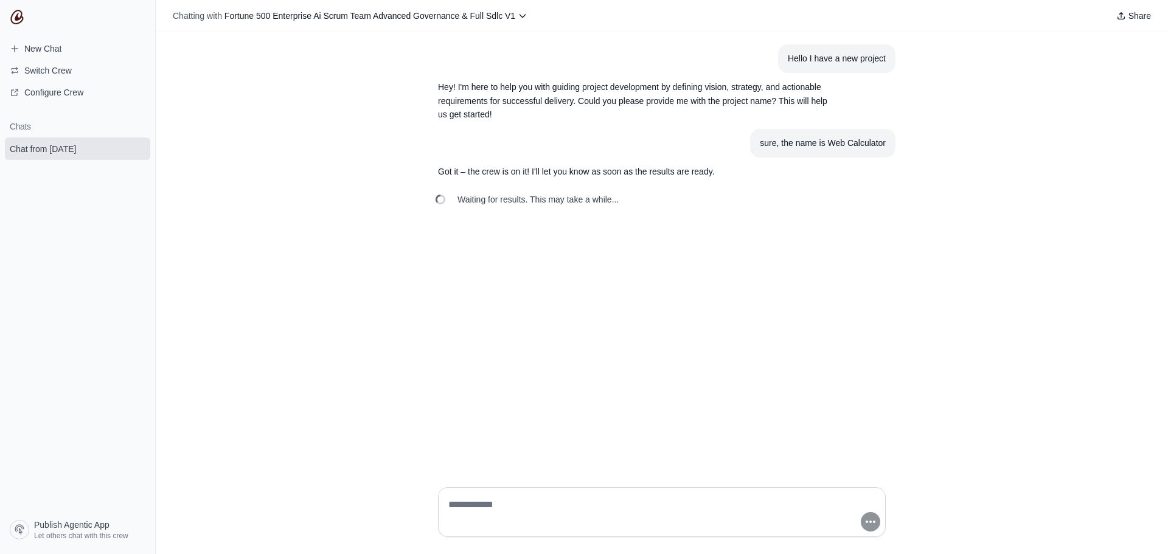
click at [484, 504] on textarea at bounding box center [658, 512] width 425 height 34
click at [479, 505] on textarea at bounding box center [658, 512] width 425 height 34
click at [540, 510] on textarea at bounding box center [658, 512] width 425 height 34
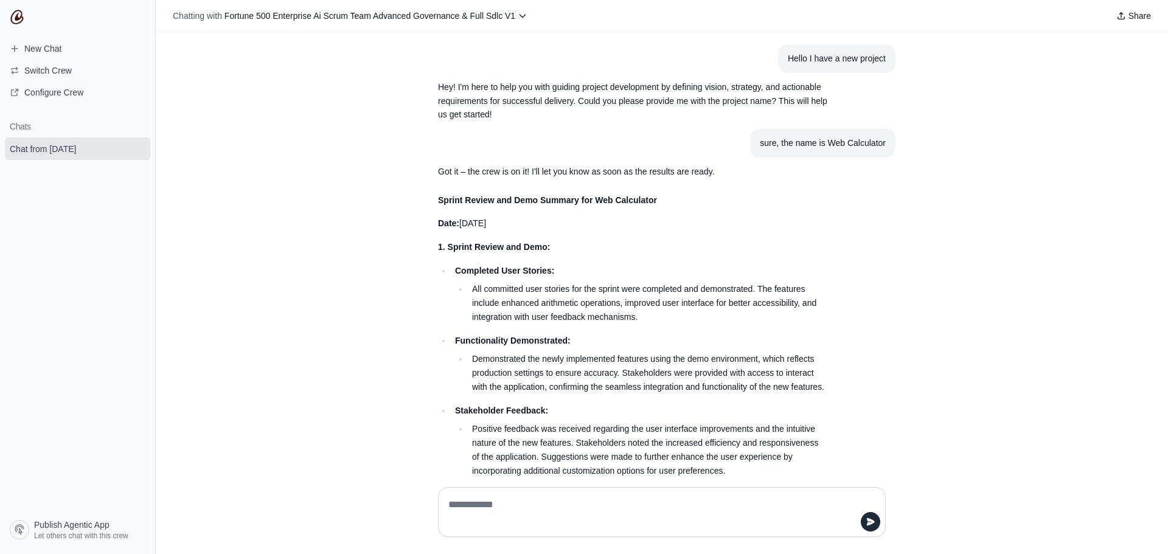
click at [512, 291] on li "All committed user stories for the sprint were completed and demonstrated. The …" at bounding box center [647, 302] width 359 height 41
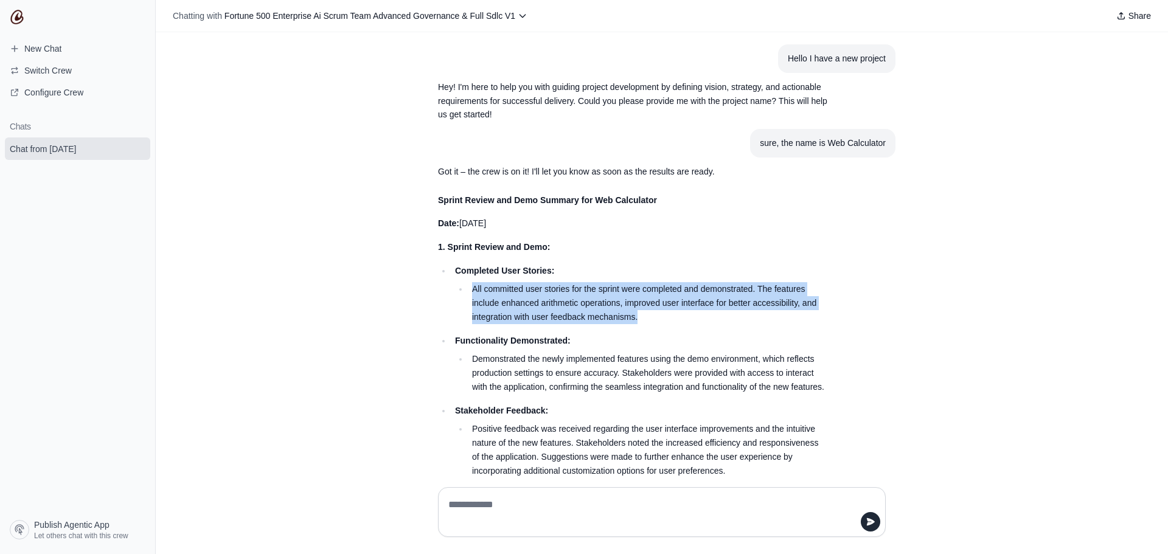
click at [512, 291] on li "All committed user stories for the sprint were completed and demonstrated. The …" at bounding box center [647, 302] width 359 height 41
click at [577, 308] on li "All committed user stories for the sprint were completed and demonstrated. The …" at bounding box center [647, 302] width 359 height 41
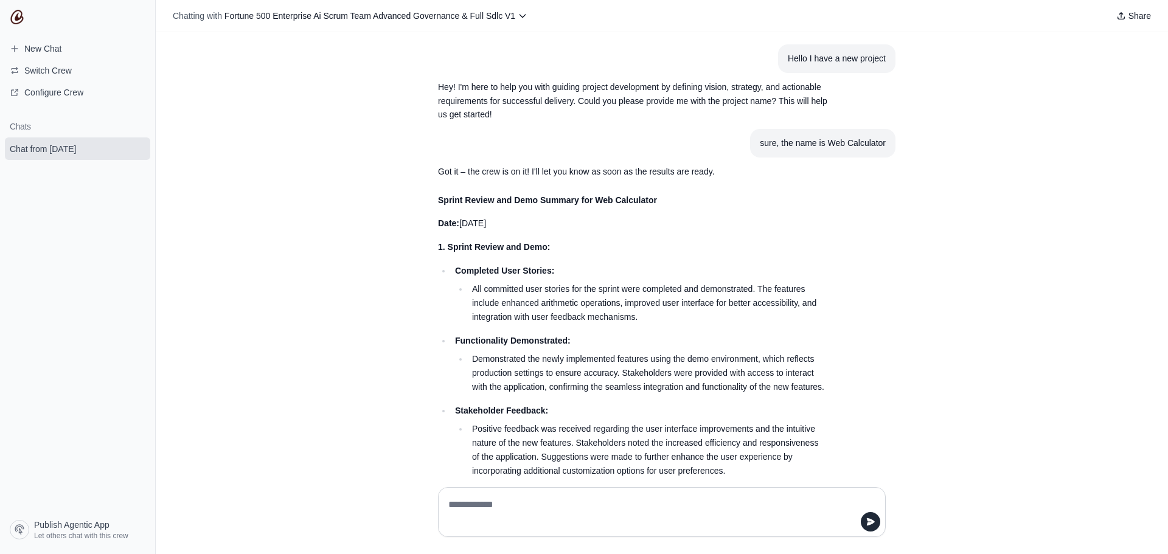
scroll to position [61, 0]
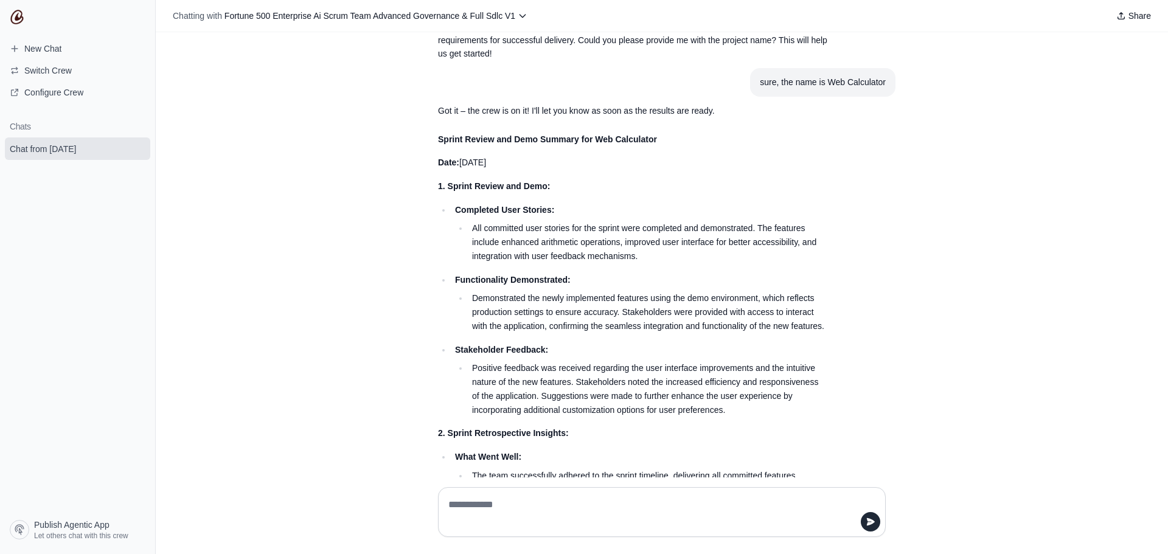
click at [608, 251] on li "All committed user stories for the sprint were completed and demonstrated. The …" at bounding box center [647, 241] width 359 height 41
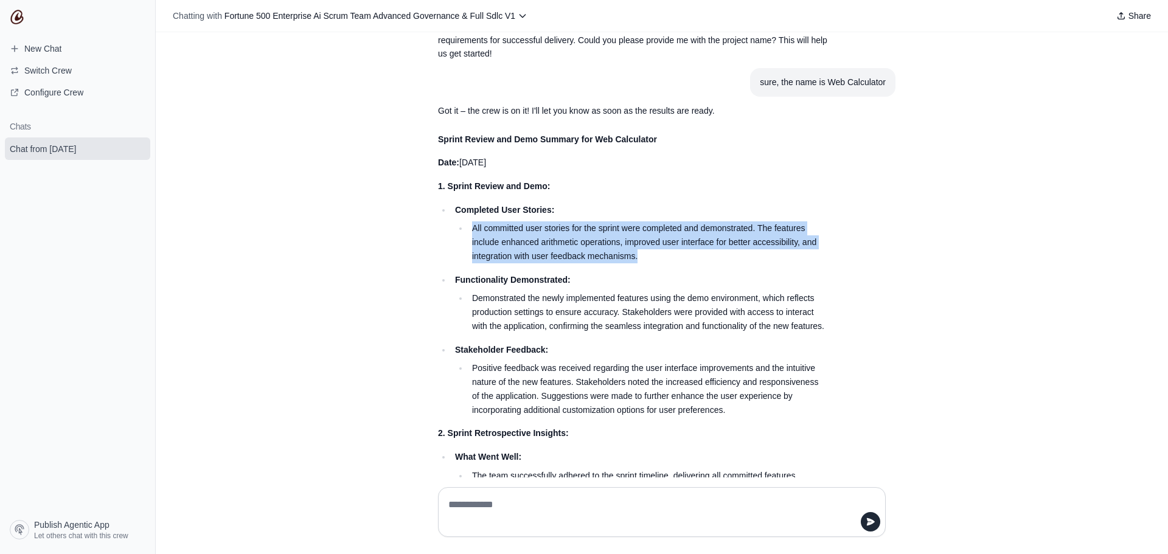
click at [608, 251] on li "All committed user stories for the sprint were completed and demonstrated. The …" at bounding box center [647, 241] width 359 height 41
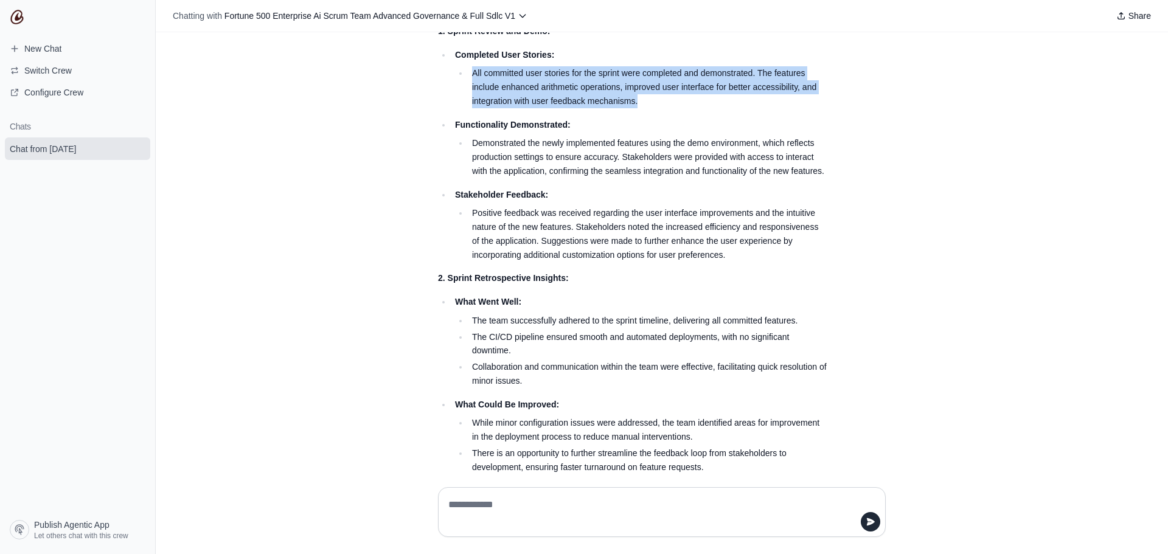
scroll to position [243, 0]
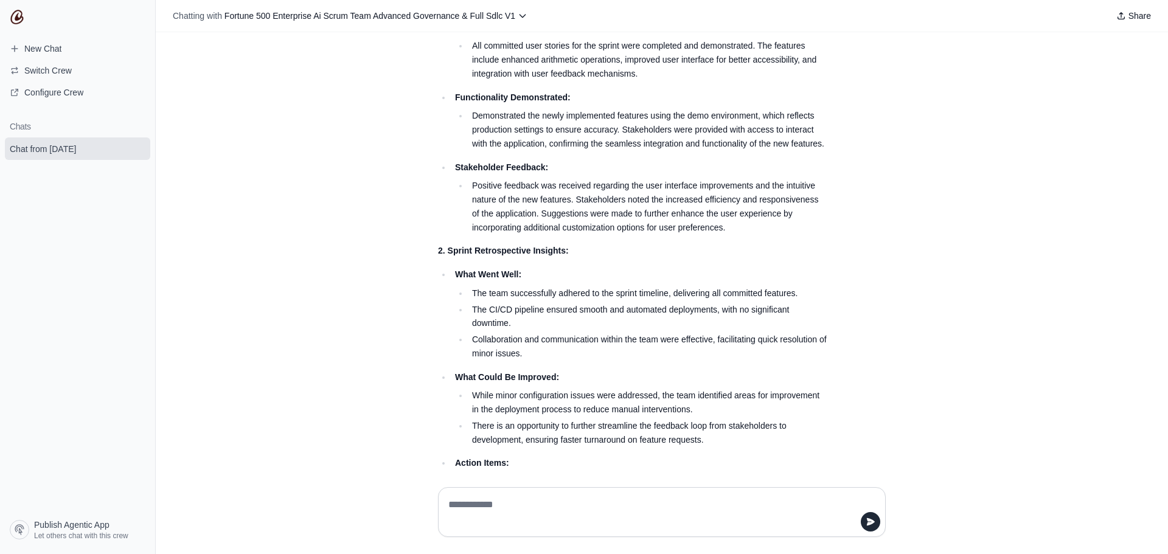
click at [504, 301] on li "The team successfully adhered to the sprint timeline, delivering all committed …" at bounding box center [647, 294] width 359 height 14
click at [579, 301] on li "The team successfully adhered to the sprint timeline, delivering all committed …" at bounding box center [647, 294] width 359 height 14
click at [628, 301] on li "The team successfully adhered to the sprint timeline, delivering all committed …" at bounding box center [647, 294] width 359 height 14
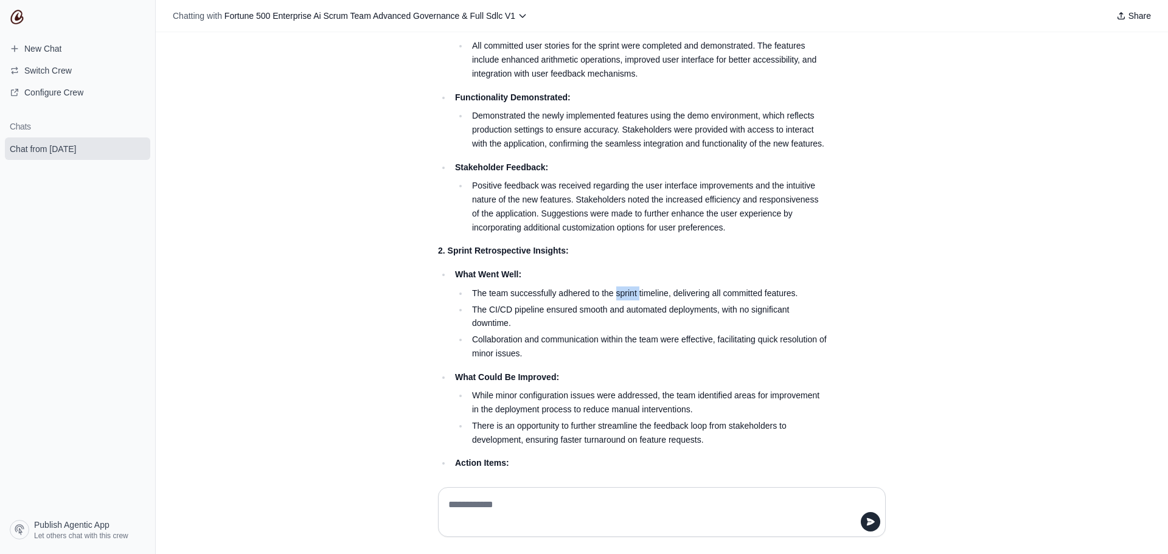
click at [628, 301] on li "The team successfully adhered to the sprint timeline, delivering all committed …" at bounding box center [647, 294] width 359 height 14
click at [541, 331] on li "The CI/CD pipeline ensured smooth and automated deployments, with no significan…" at bounding box center [647, 317] width 359 height 28
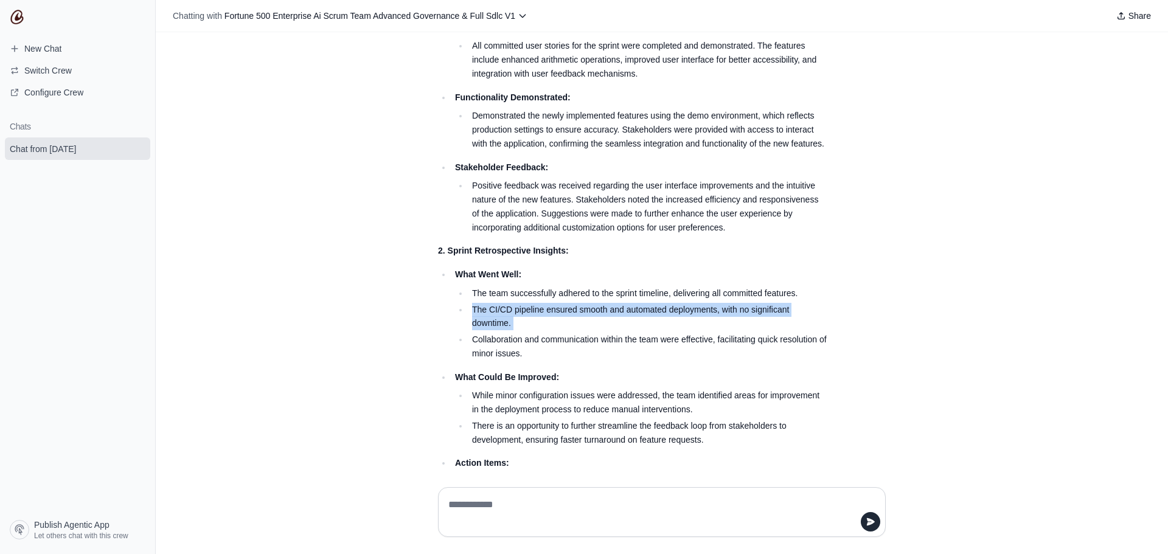
click at [527, 331] on li "The CI/CD pipeline ensured smooth and automated deployments, with no significan…" at bounding box center [647, 317] width 359 height 28
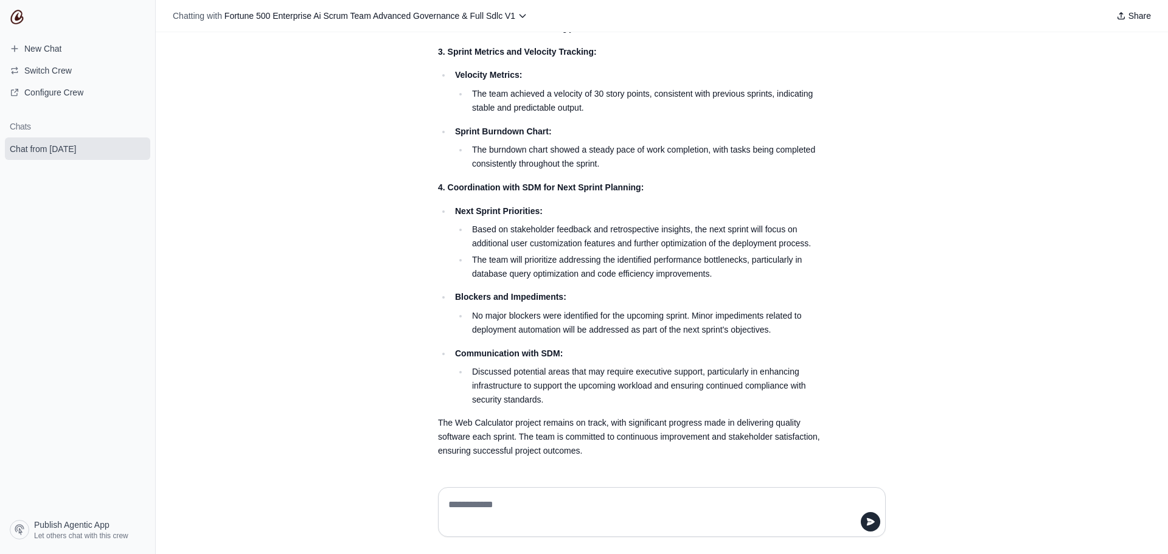
scroll to position [840, 0]
click at [507, 509] on textarea at bounding box center [662, 512] width 432 height 34
type textarea "**********"
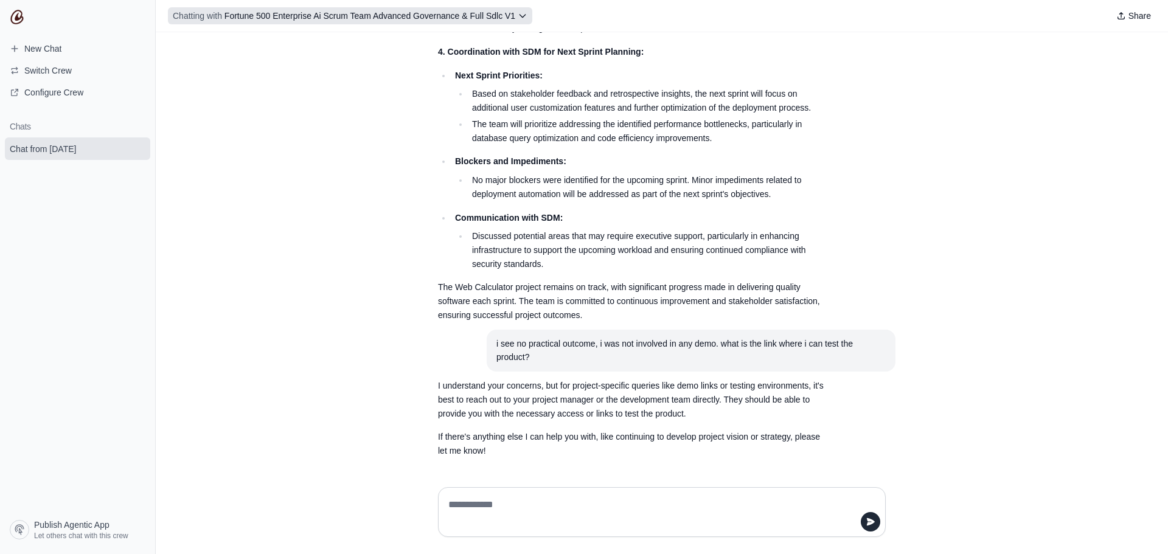
scroll to position [990, 0]
click at [528, 508] on textarea at bounding box center [662, 512] width 432 height 34
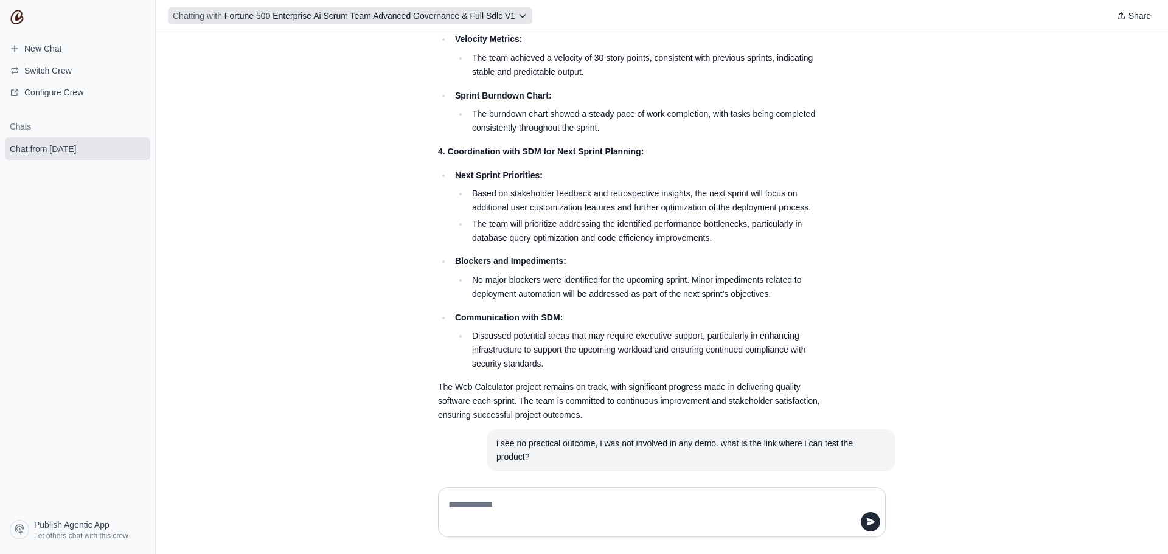
click at [527, 19] on icon at bounding box center [523, 16] width 10 height 10
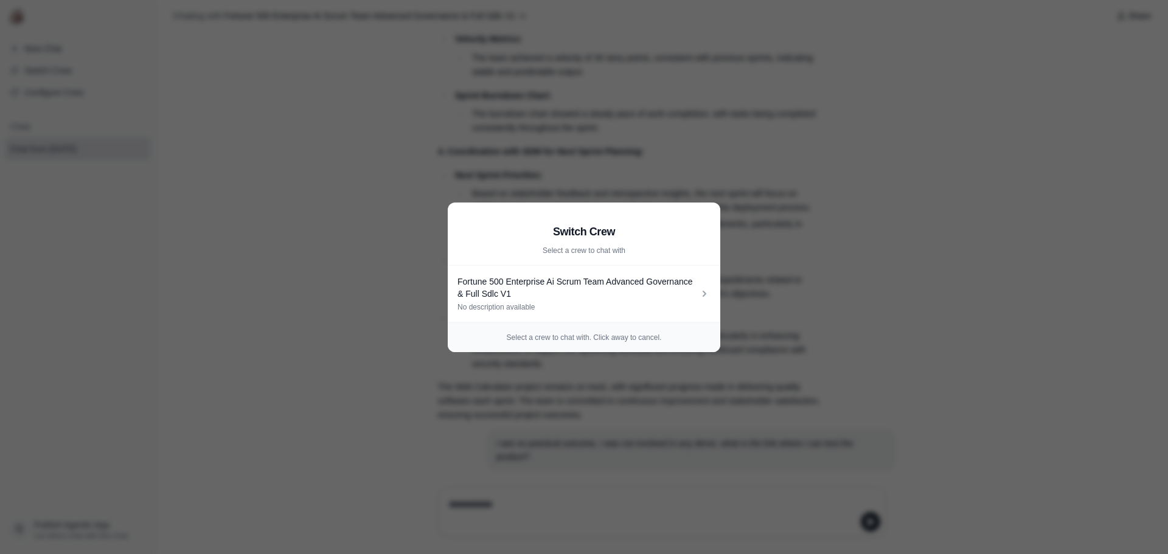
click at [773, 182] on aside "Switch Crew Select a crew to chat with Fortune 500 Enterprise Ai Scrum Team Adv…" at bounding box center [584, 277] width 1168 height 554
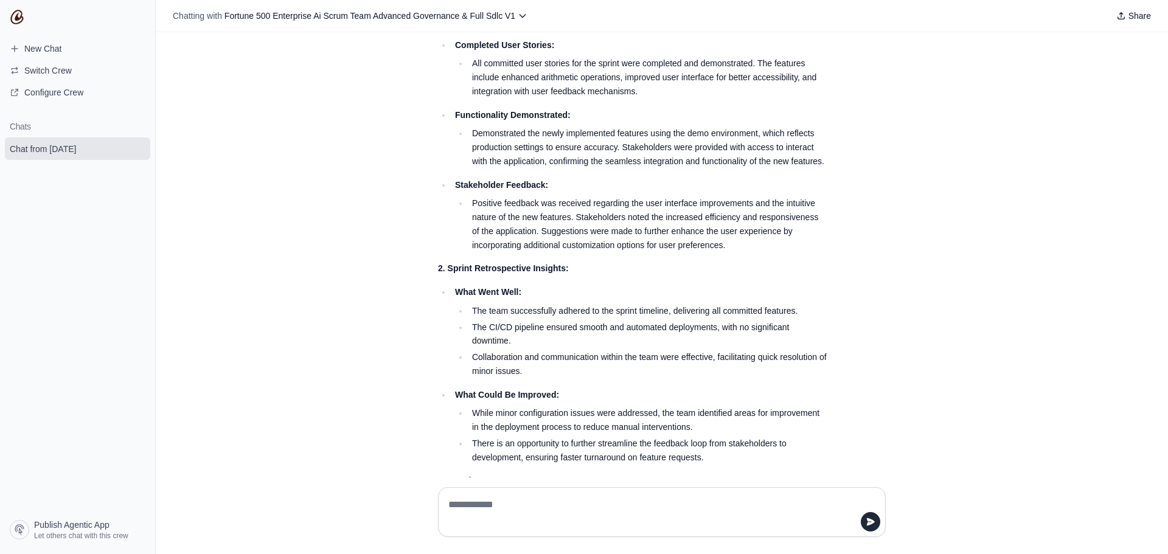
scroll to position [0, 0]
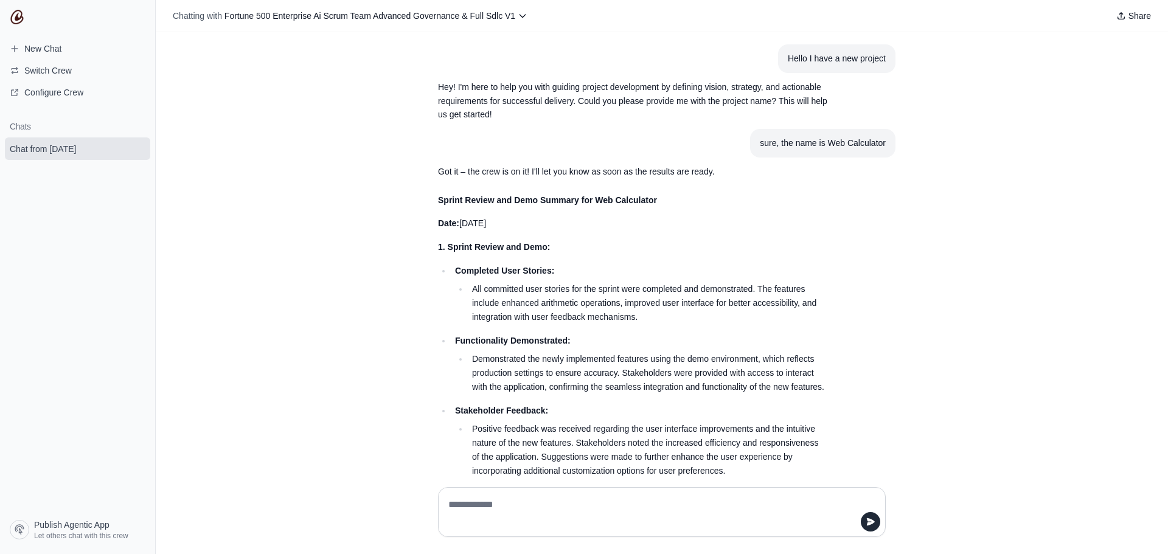
click at [13, 13] on img at bounding box center [17, 17] width 15 height 15
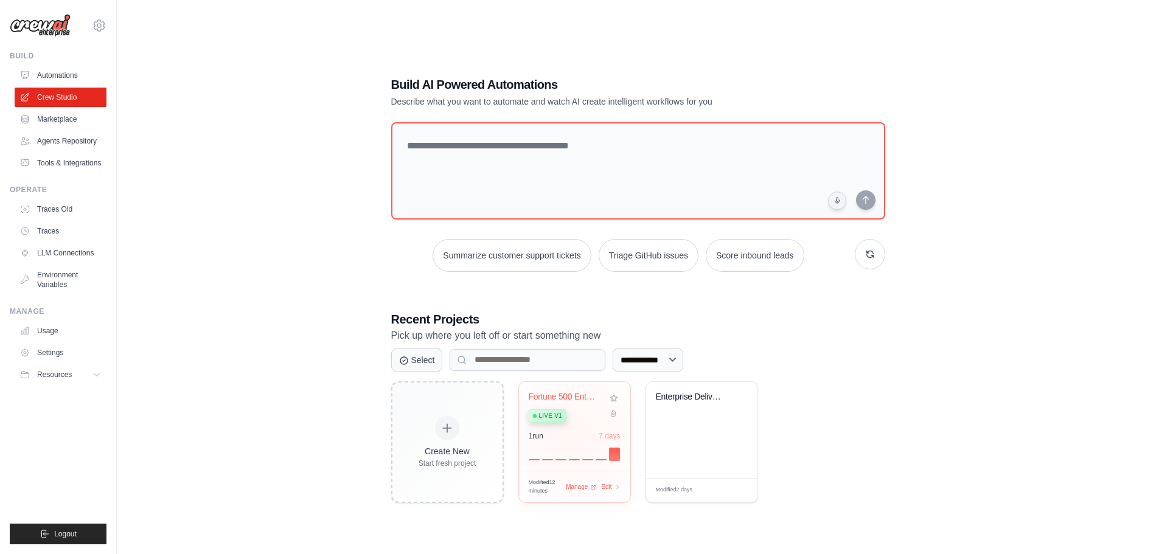
click at [572, 434] on div "1 run 7 days" at bounding box center [575, 436] width 92 height 10
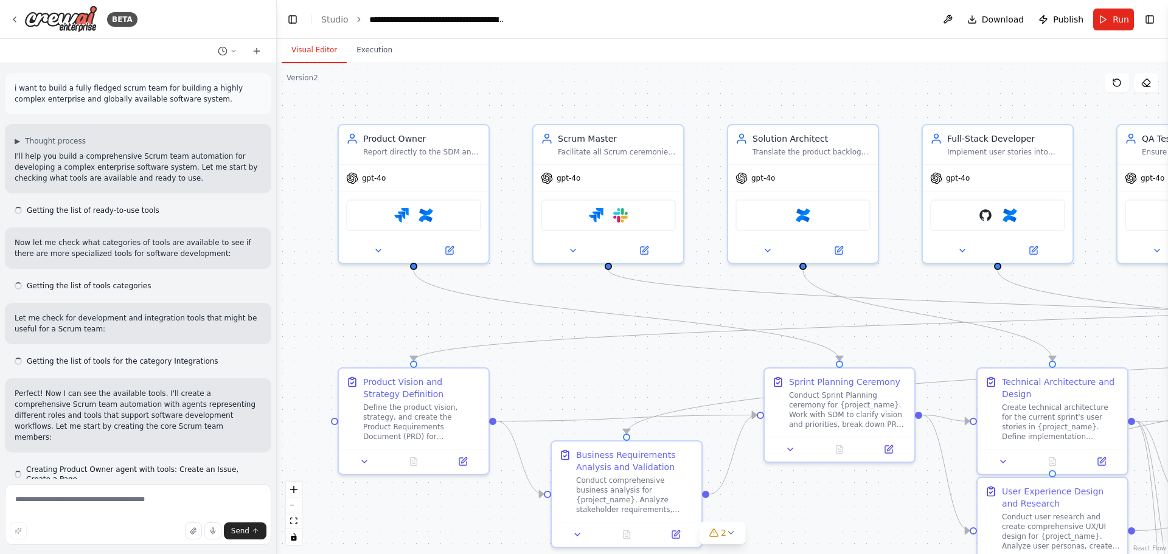
scroll to position [30496, 0]
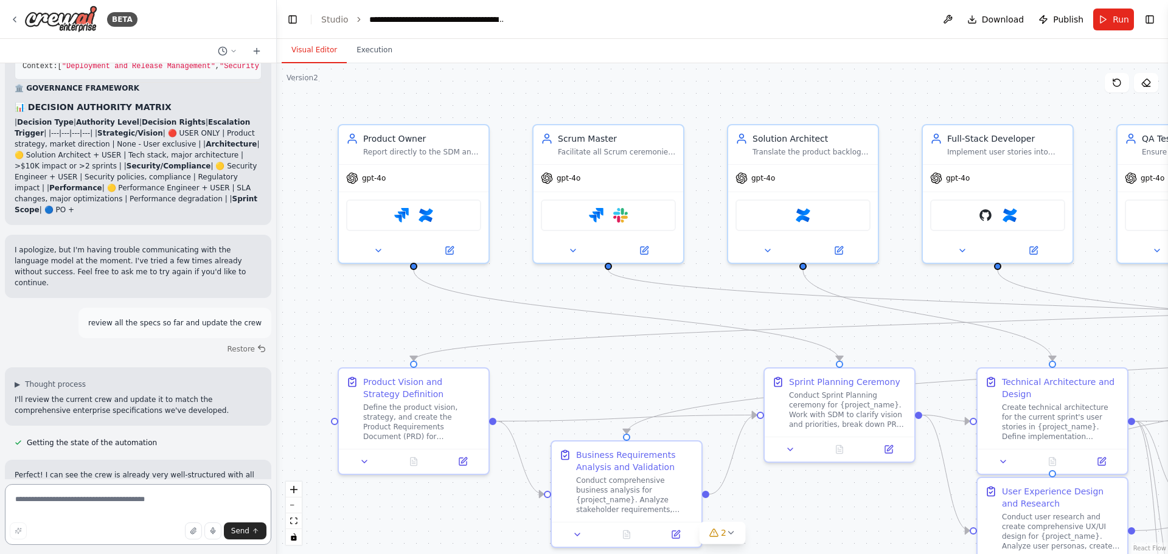
click at [162, 505] on textarea at bounding box center [138, 514] width 266 height 61
click at [164, 506] on textarea at bounding box center [138, 514] width 266 height 61
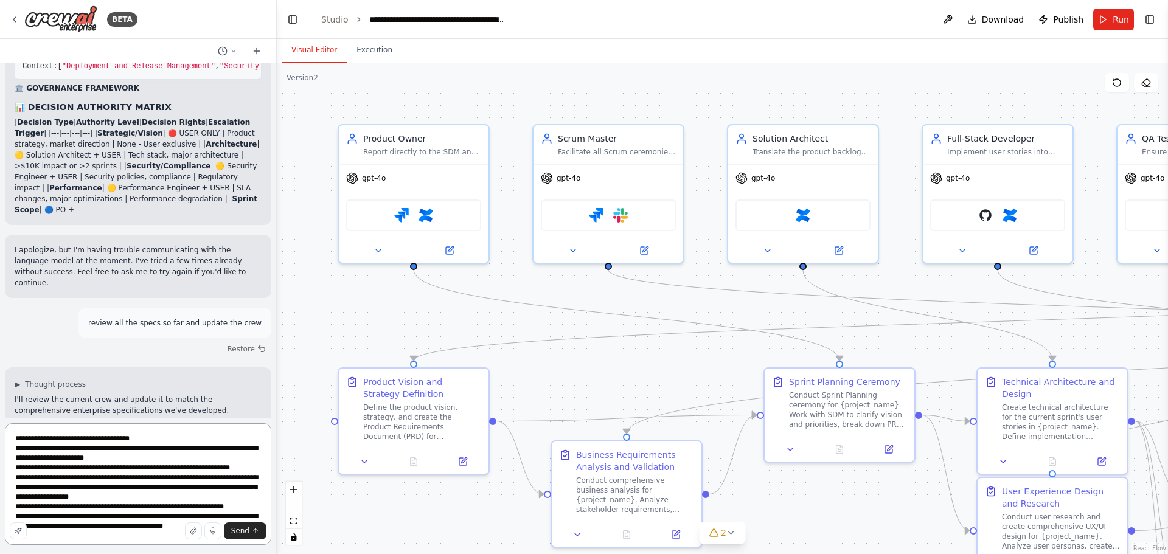
type textarea "**********"
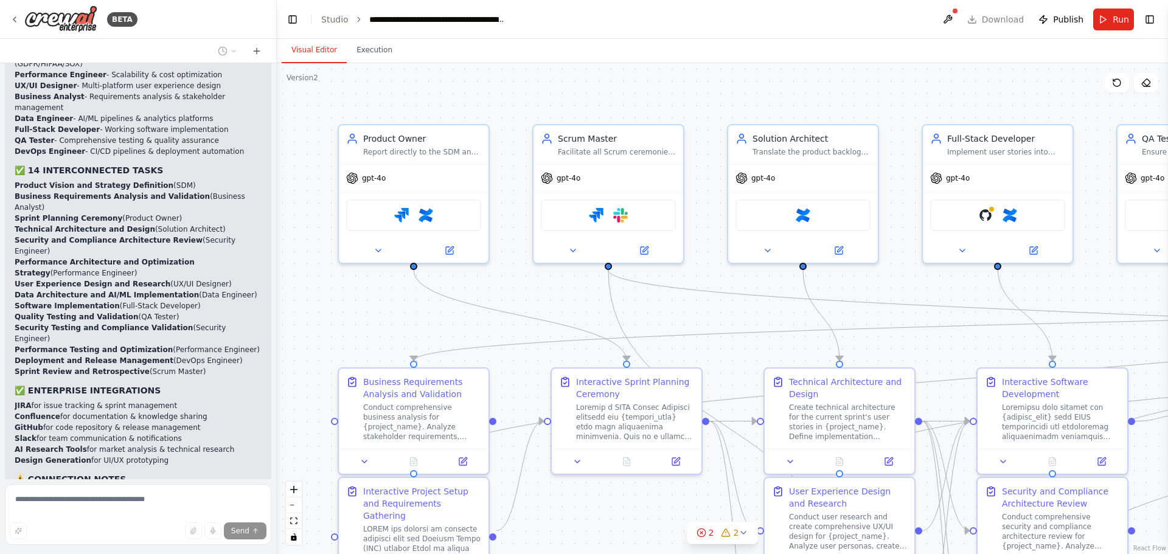
scroll to position [31366, 0]
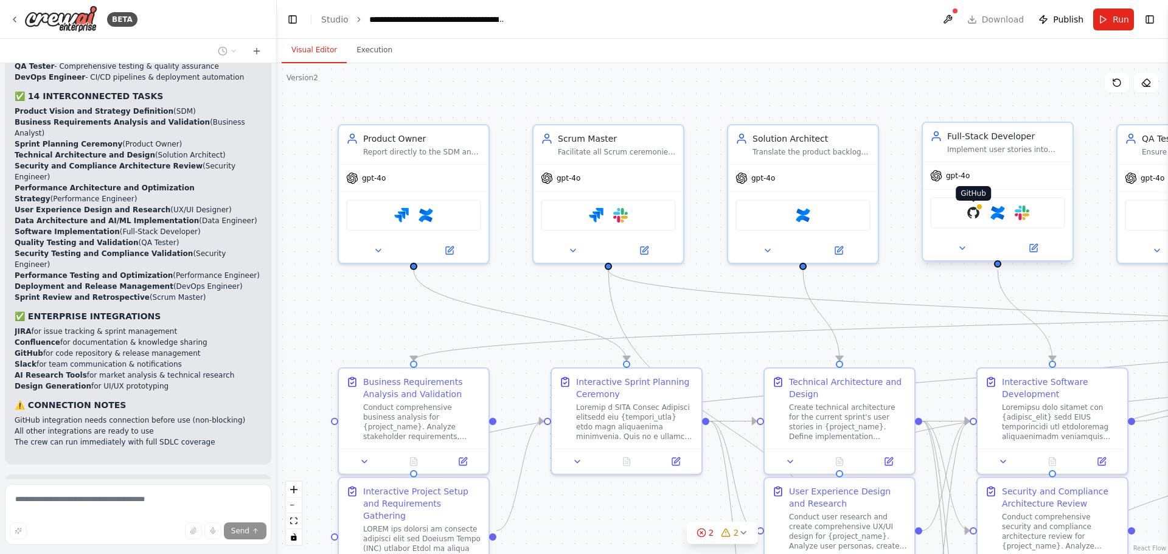
click at [972, 215] on img at bounding box center [973, 213] width 15 height 15
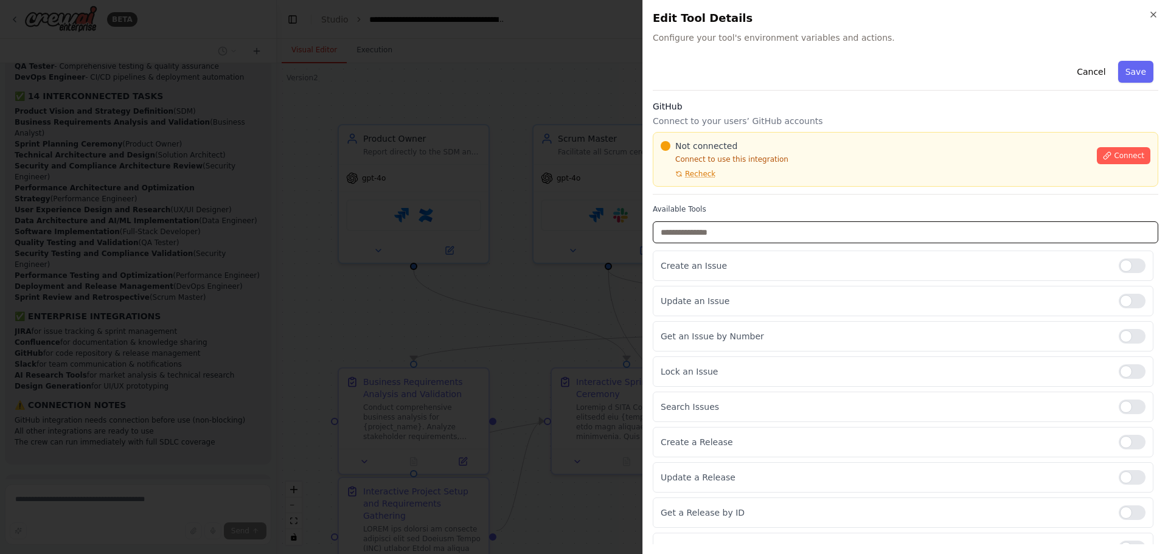
click at [753, 241] on input "text" at bounding box center [906, 232] width 506 height 22
click at [1123, 157] on span "Connect" at bounding box center [1129, 156] width 30 height 10
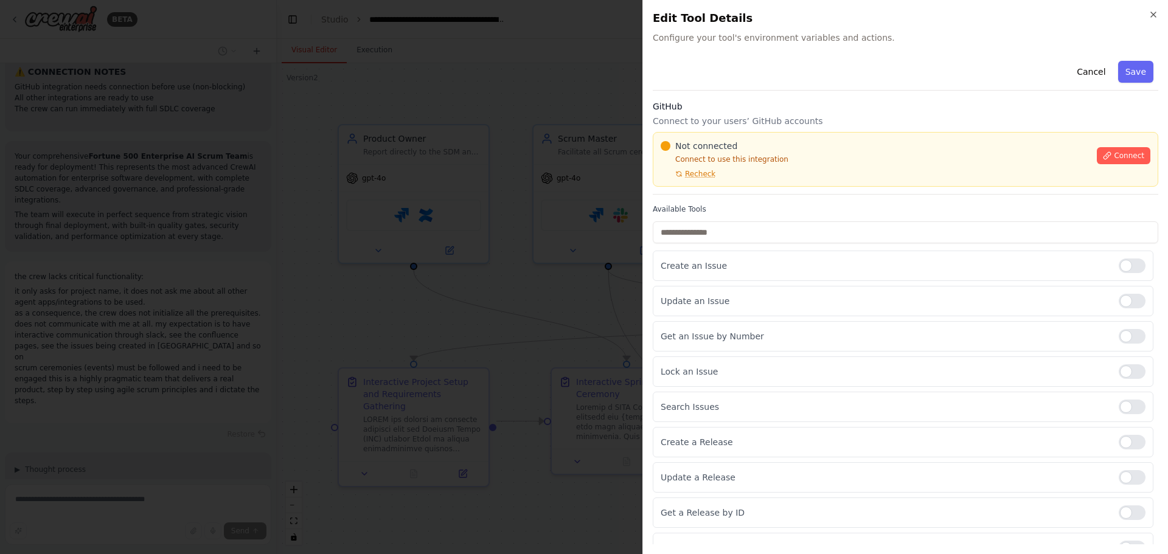
scroll to position [31711, 0]
click at [1153, 14] on icon "button" at bounding box center [1153, 14] width 5 height 5
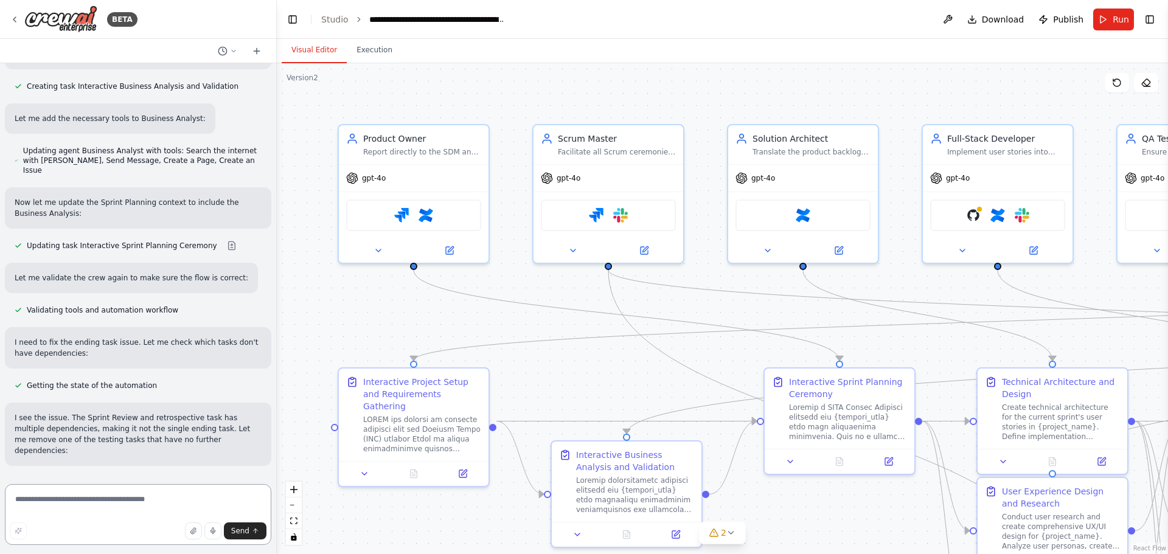
scroll to position [33143, 0]
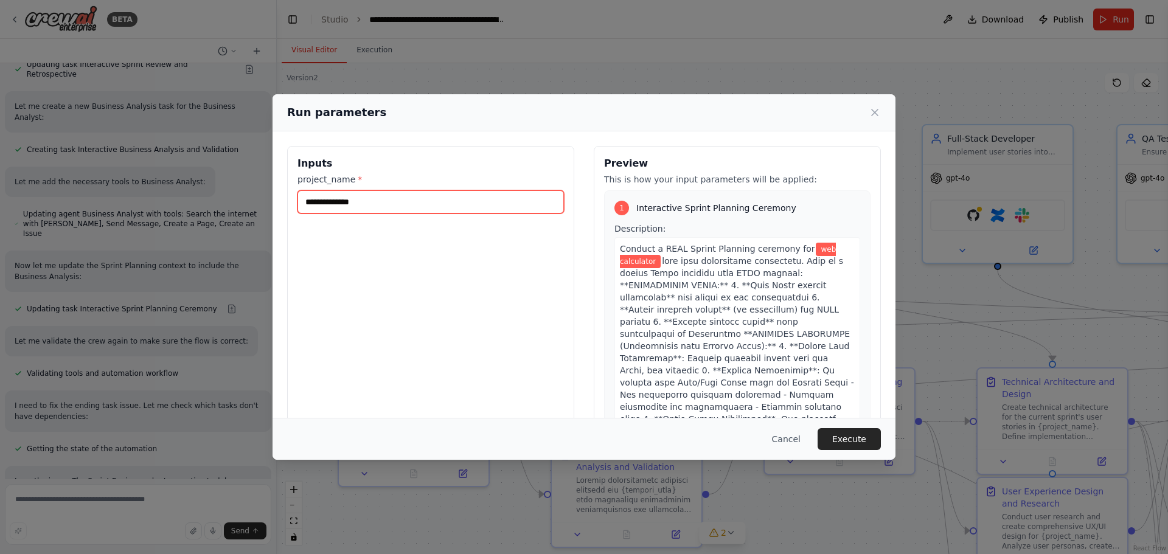
click at [483, 210] on input "**********" at bounding box center [430, 201] width 266 height 23
click at [847, 443] on button "Execute" at bounding box center [849, 439] width 63 height 22
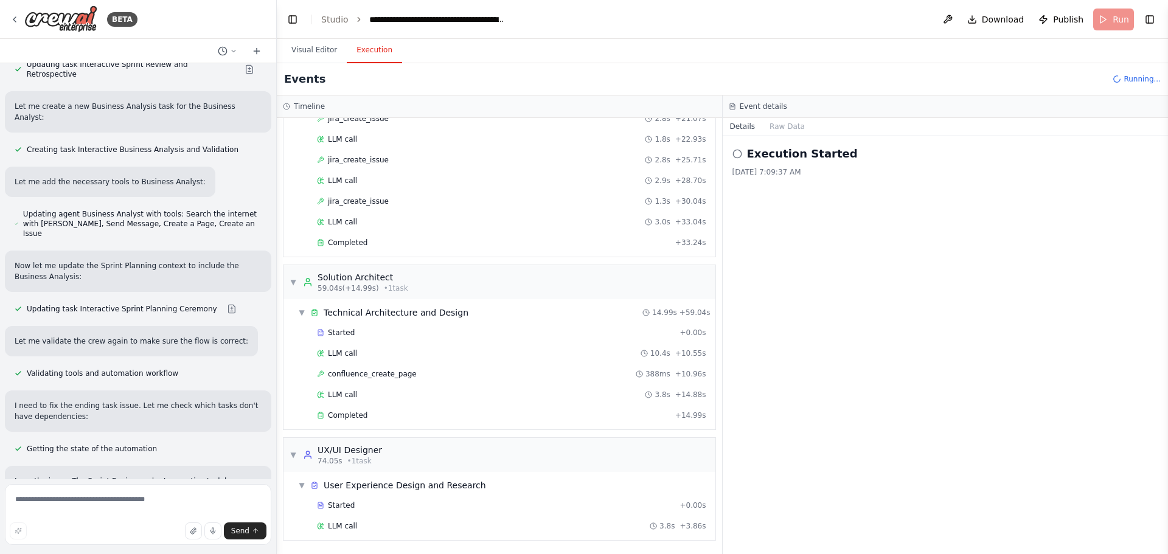
scroll to position [688, 0]
